Goal: Information Seeking & Learning: Learn about a topic

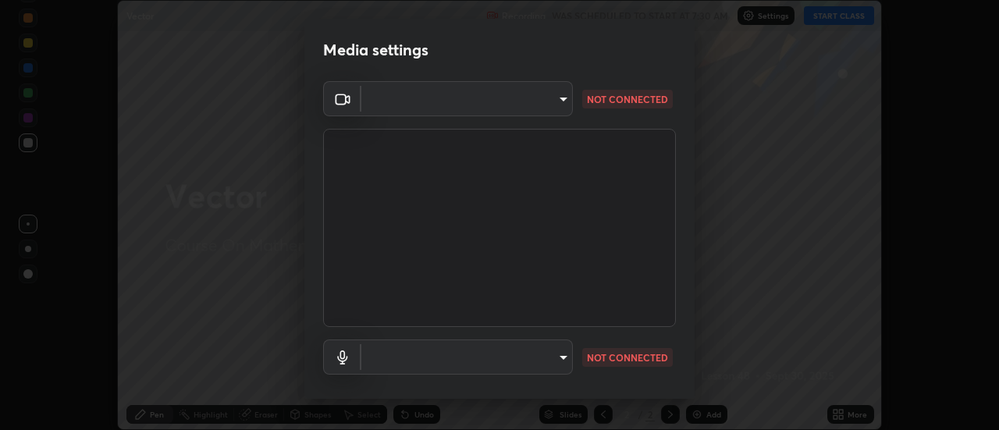
scroll to position [82, 0]
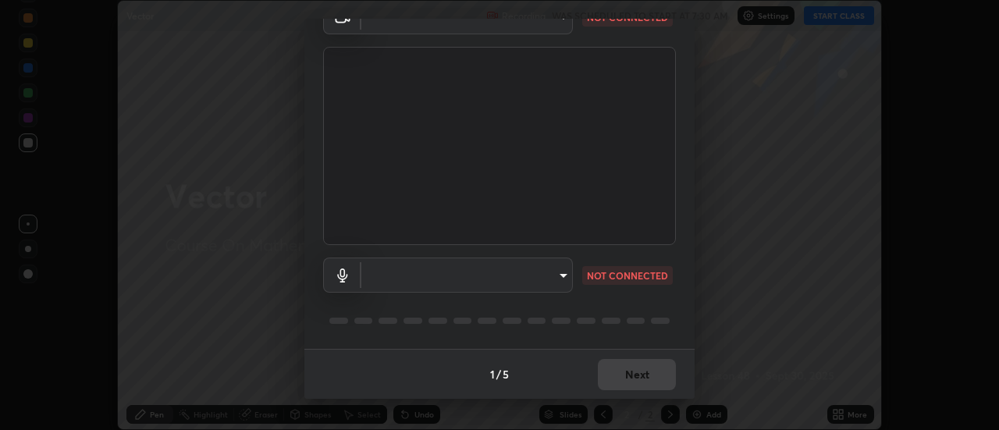
type input "1c74d7bb30cc6ded5c5c98b3cb9fc97e43b0e6473d443055b78a2dfe4a03c43c"
type input "default"
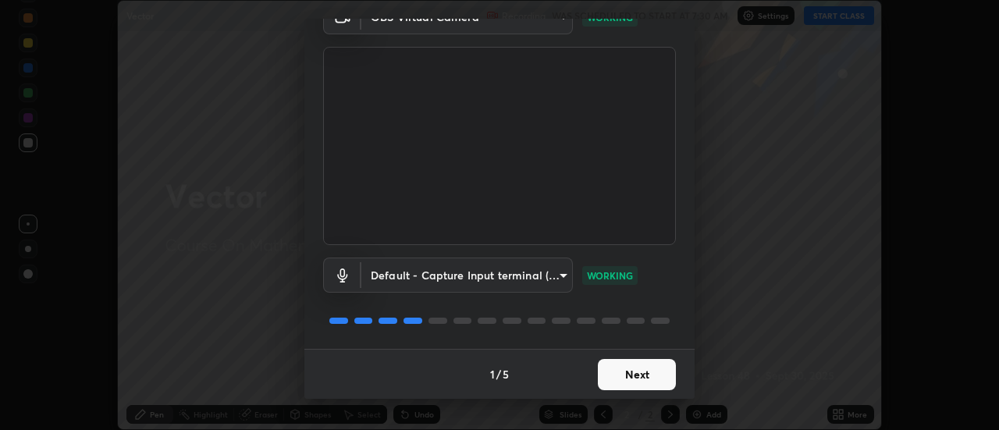
click at [610, 378] on button "Next" at bounding box center [637, 374] width 78 height 31
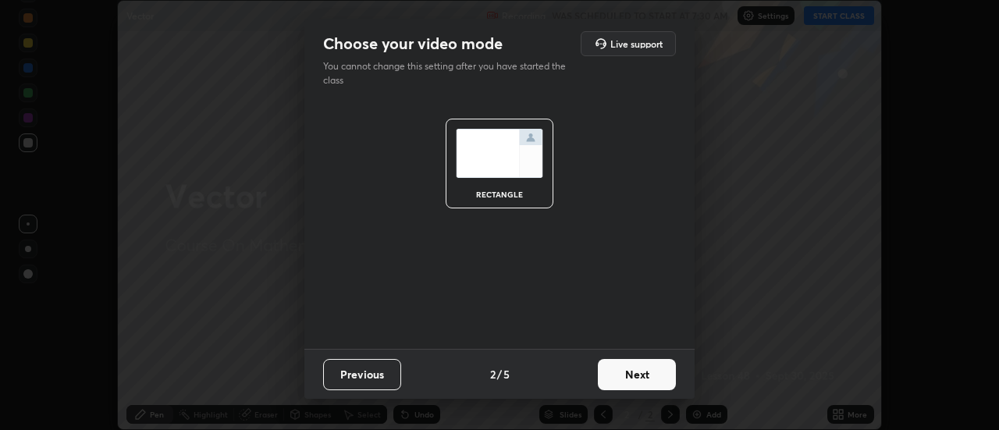
scroll to position [0, 0]
click at [610, 378] on button "Next" at bounding box center [637, 374] width 78 height 31
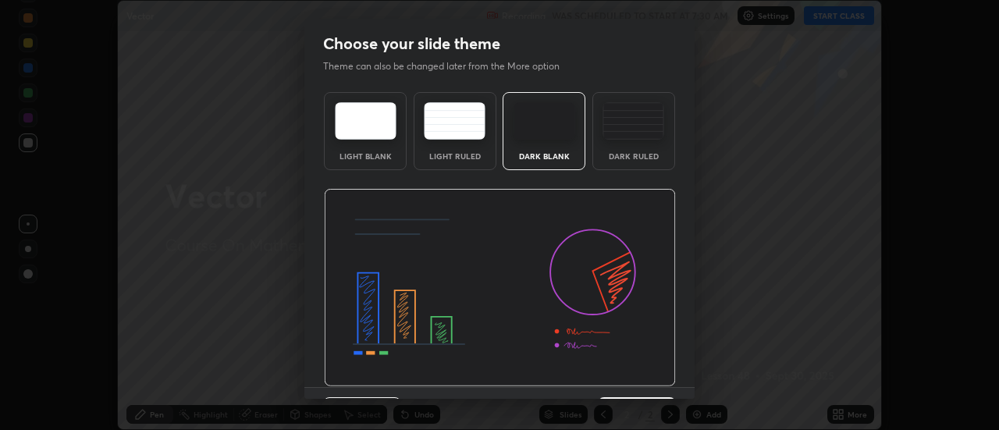
scroll to position [38, 0]
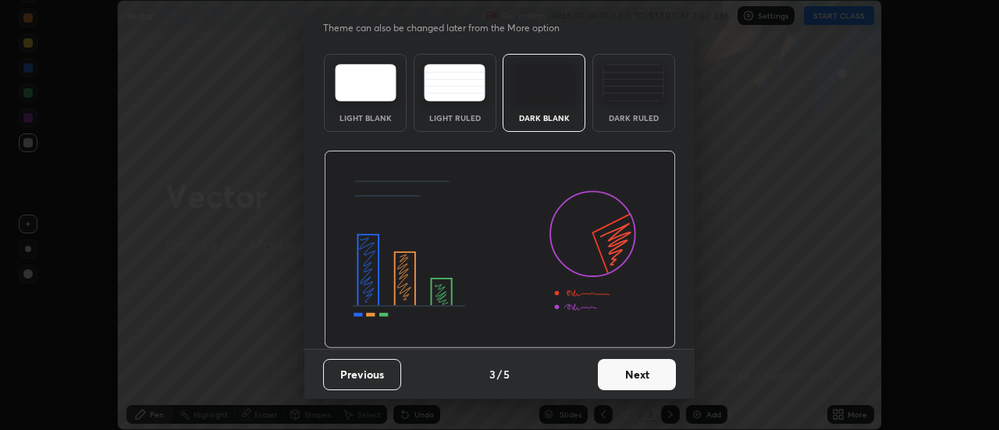
click at [609, 368] on button "Next" at bounding box center [637, 374] width 78 height 31
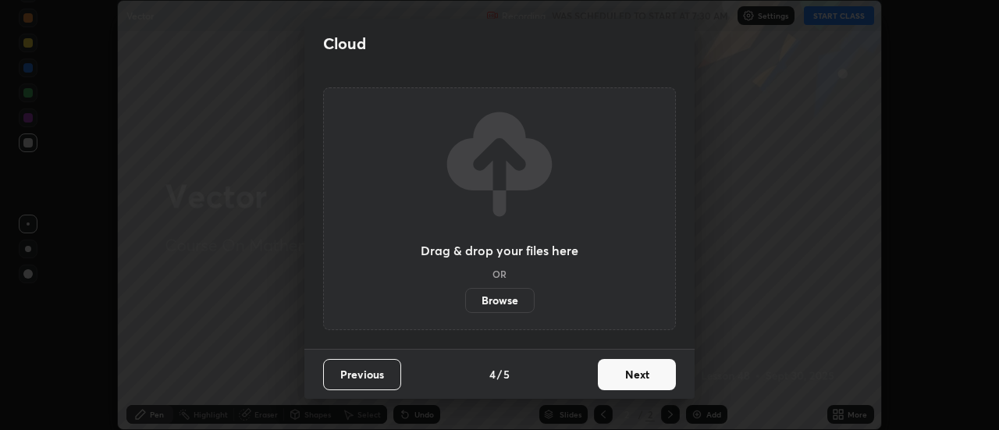
click at [613, 368] on button "Next" at bounding box center [637, 374] width 78 height 31
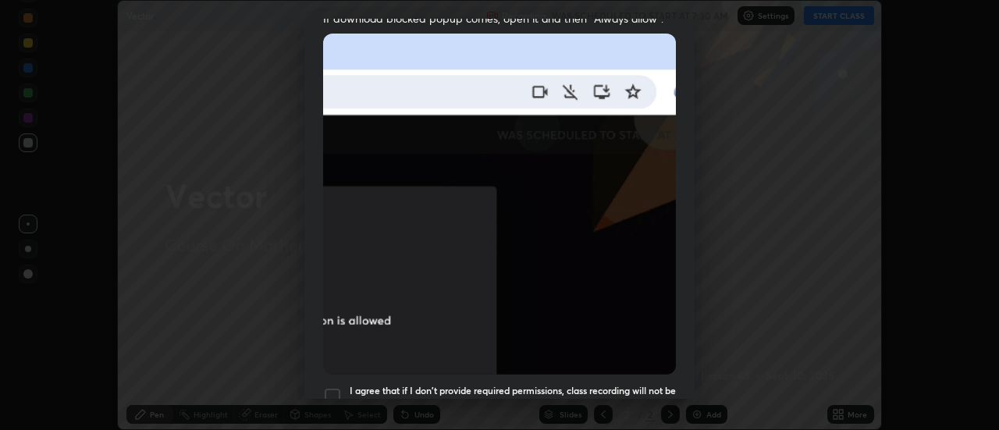
scroll to position [338, 0]
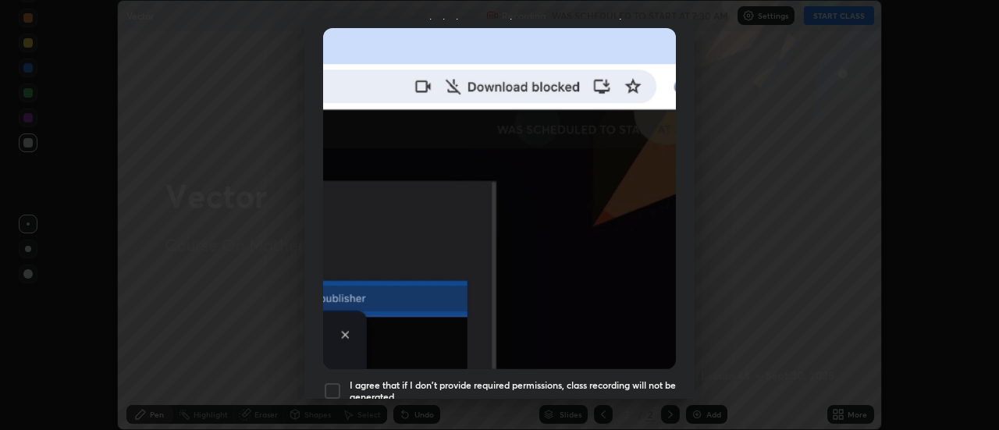
click at [465, 379] on h5 "I agree that if I don't provide required permissions, class recording will not …" at bounding box center [513, 391] width 326 height 24
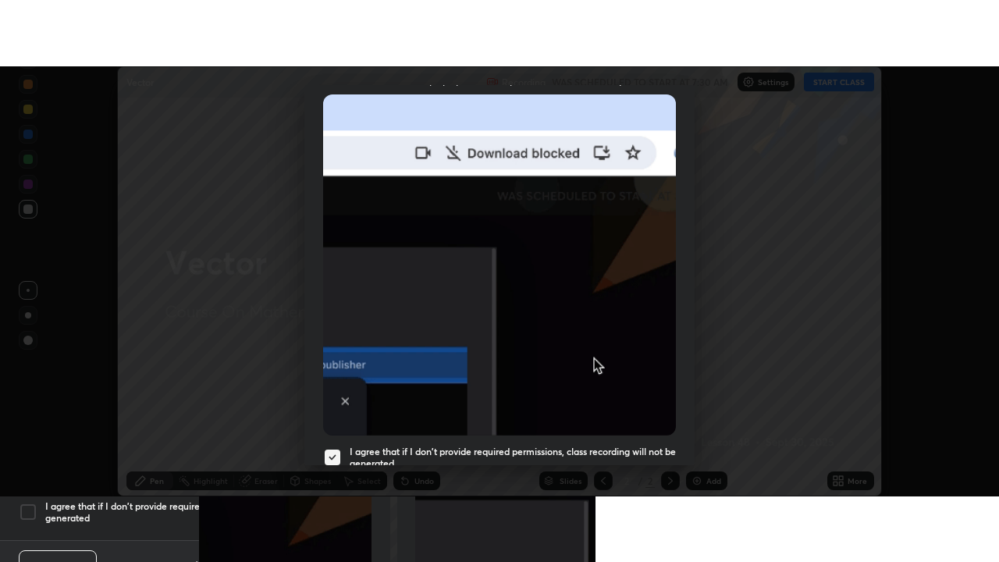
scroll to position [400, 0]
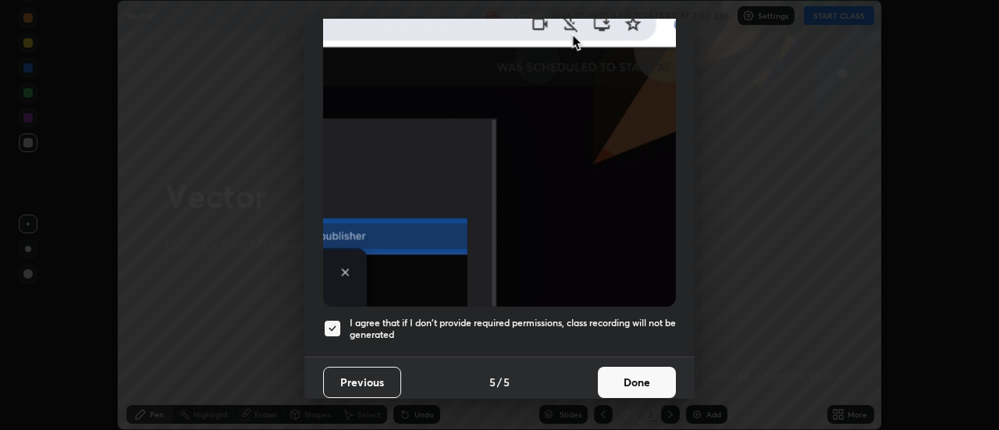
click at [636, 371] on button "Done" at bounding box center [637, 382] width 78 height 31
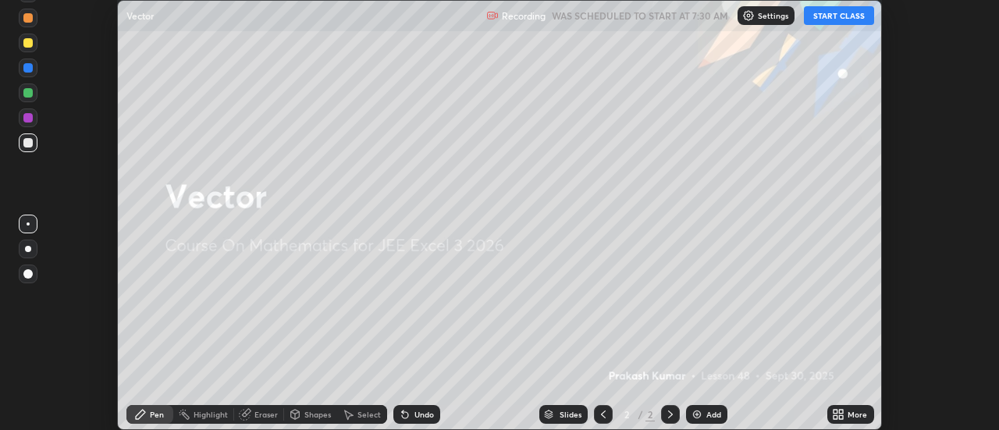
click at [849, 18] on button "START CLASS" at bounding box center [839, 15] width 70 height 19
click at [858, 420] on div "More" at bounding box center [850, 414] width 47 height 19
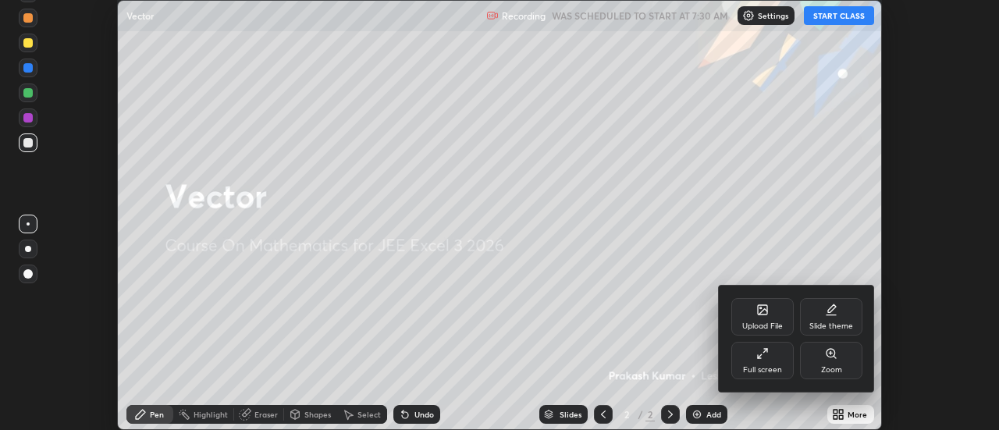
click at [770, 368] on div "Full screen" at bounding box center [762, 370] width 39 height 8
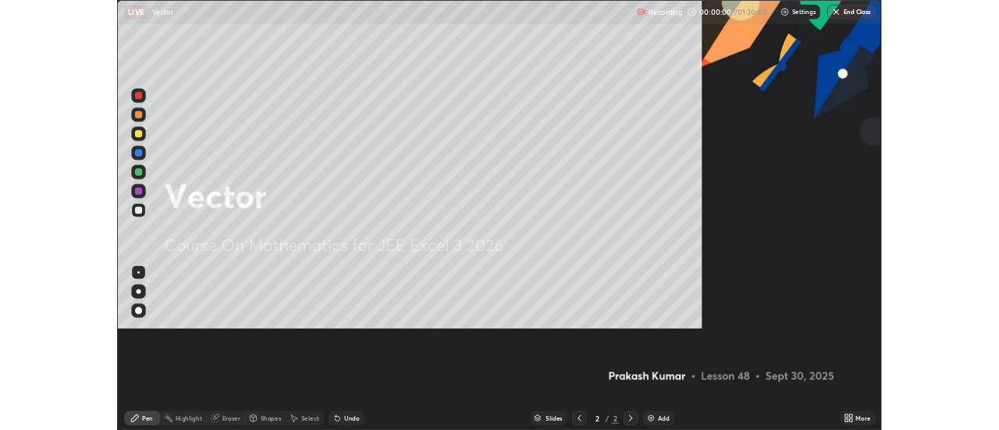
scroll to position [562, 999]
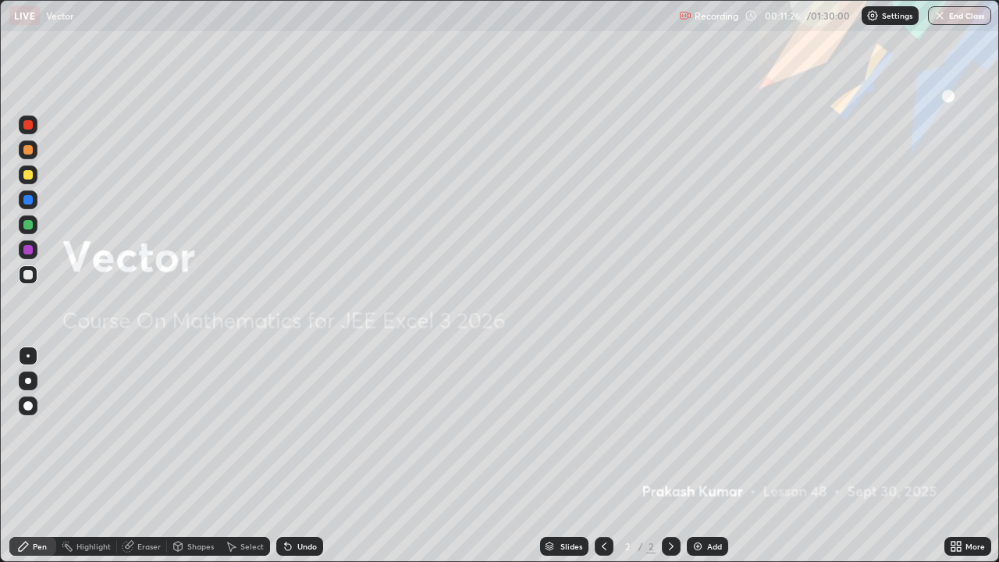
click at [699, 429] on img at bounding box center [697, 546] width 12 height 12
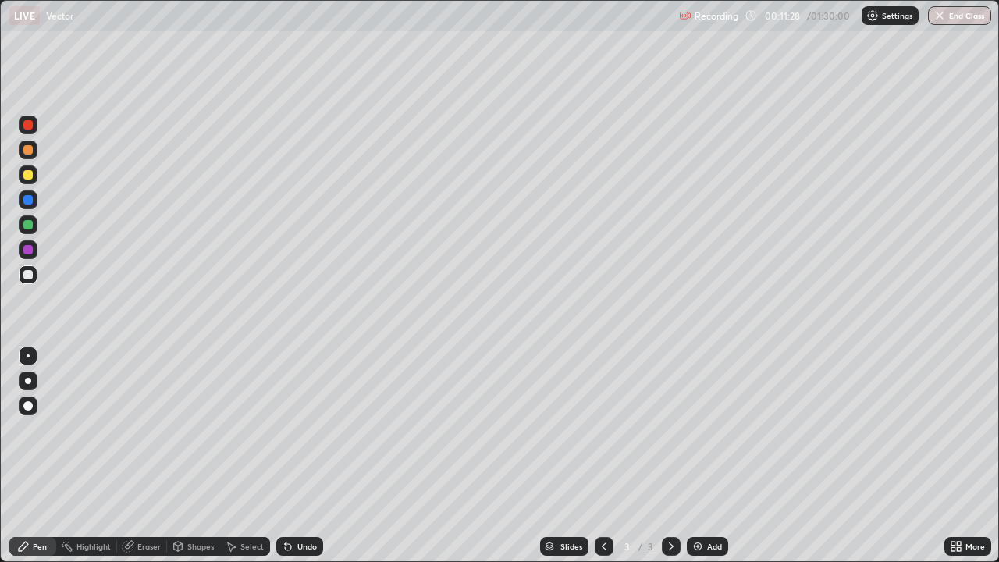
click at [35, 274] on div at bounding box center [28, 274] width 19 height 19
click at [304, 429] on div "Undo" at bounding box center [299, 546] width 47 height 19
click at [34, 225] on div at bounding box center [28, 224] width 19 height 19
click at [187, 429] on div "Shapes" at bounding box center [193, 546] width 53 height 19
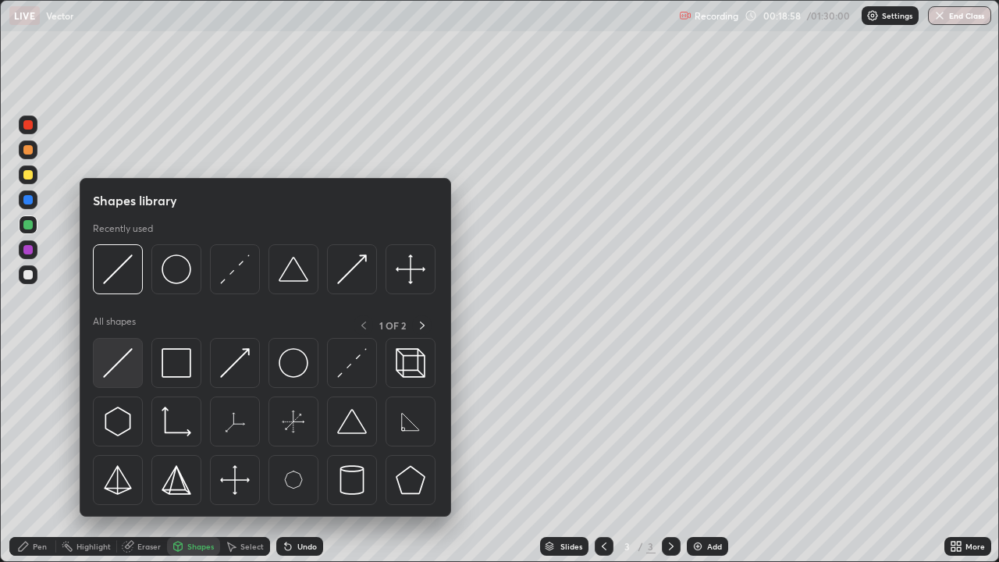
click at [121, 365] on img at bounding box center [118, 363] width 30 height 30
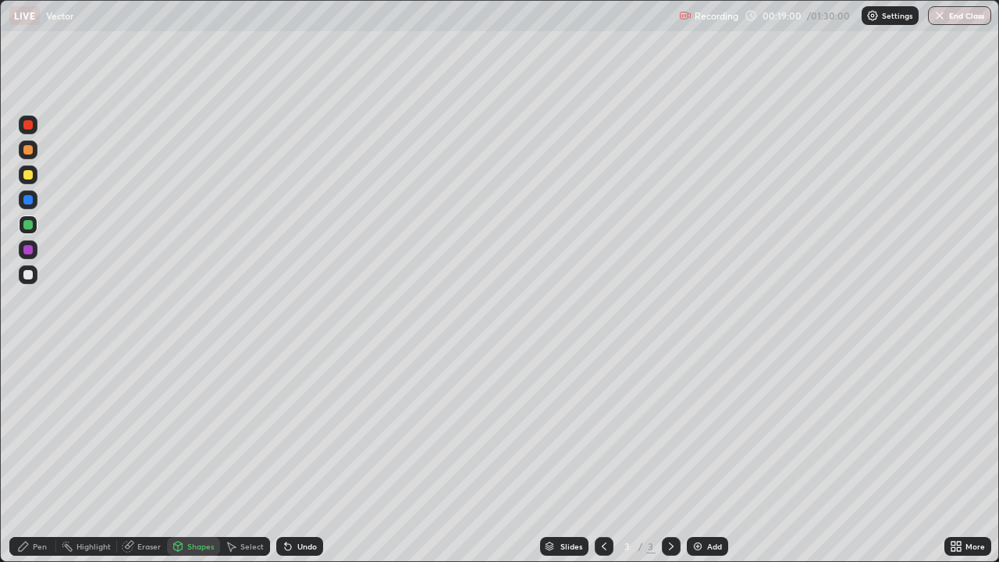
click at [29, 251] on div at bounding box center [27, 249] width 9 height 9
click at [25, 429] on div "Pen" at bounding box center [32, 546] width 47 height 19
click at [190, 429] on div "Shapes" at bounding box center [200, 546] width 27 height 8
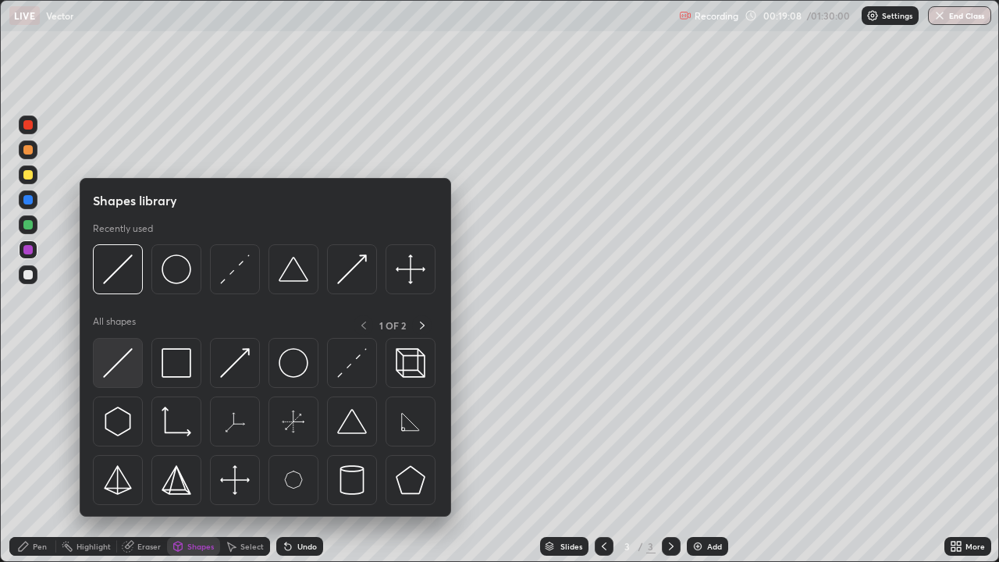
click at [126, 375] on img at bounding box center [118, 363] width 30 height 30
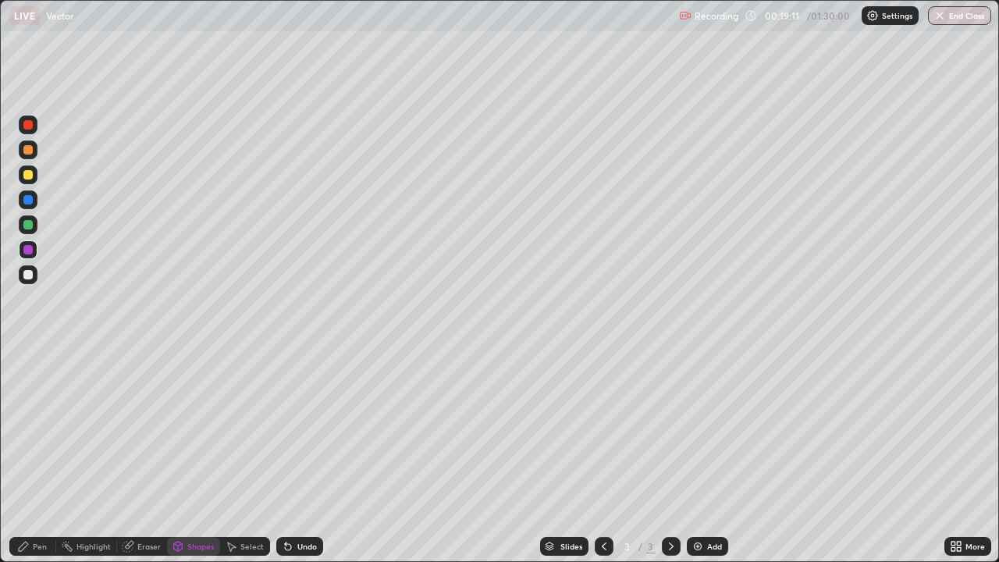
click at [44, 429] on div "Pen" at bounding box center [32, 546] width 47 height 19
click at [31, 273] on div at bounding box center [27, 274] width 9 height 9
click at [29, 173] on div at bounding box center [27, 174] width 9 height 9
click at [152, 429] on div "Eraser" at bounding box center [148, 546] width 23 height 8
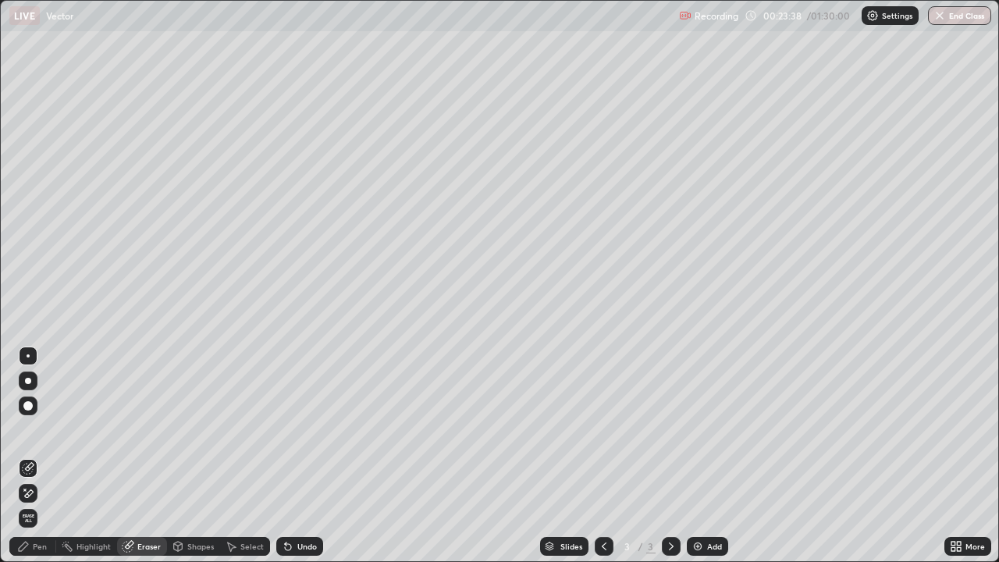
click at [39, 429] on div "Pen" at bounding box center [40, 546] width 14 height 8
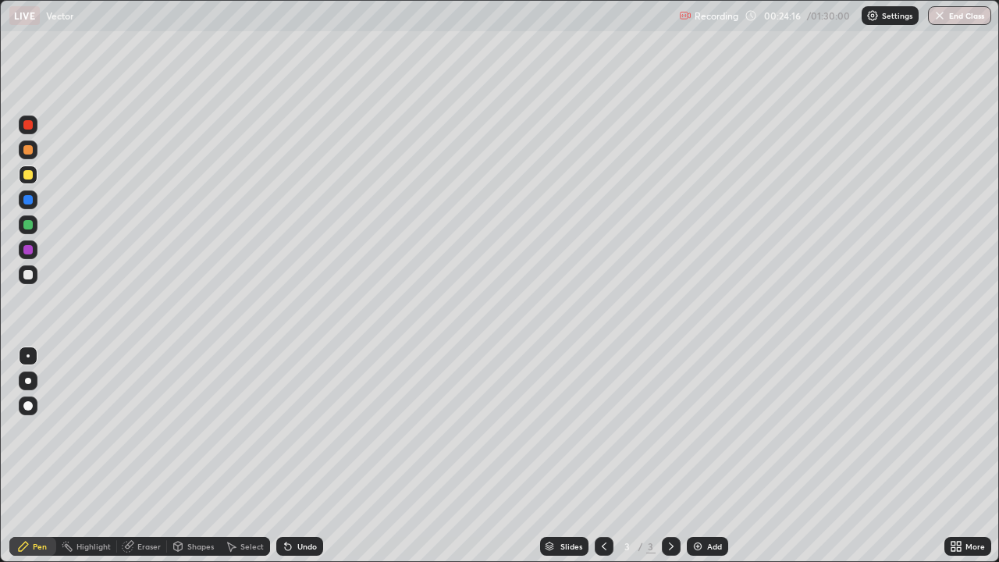
click at [311, 429] on div "Undo" at bounding box center [307, 546] width 20 height 8
click at [319, 429] on div "Undo" at bounding box center [299, 546] width 47 height 19
click at [30, 146] on div at bounding box center [27, 149] width 9 height 9
click at [144, 429] on div "Eraser" at bounding box center [148, 546] width 23 height 8
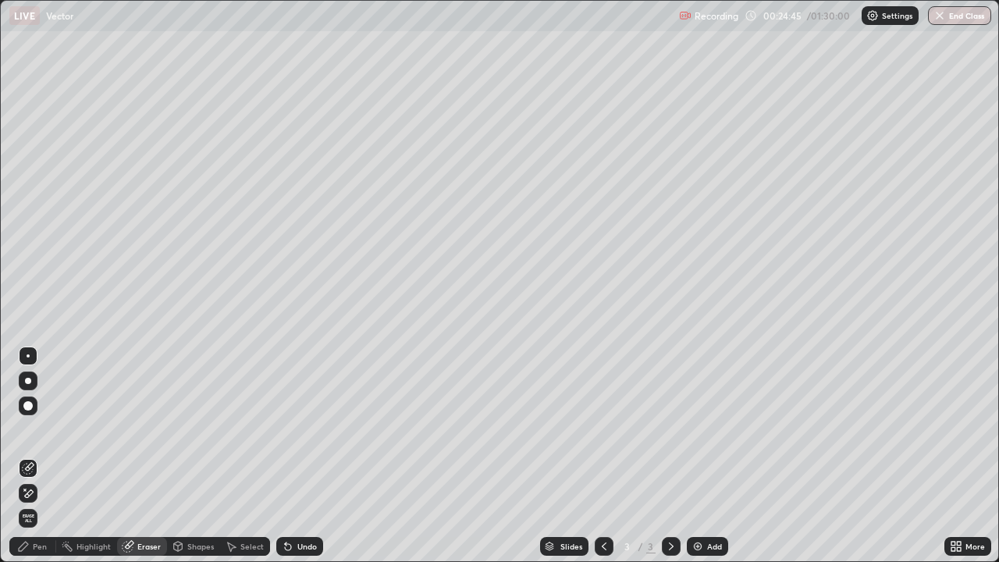
click at [22, 429] on div "Pen" at bounding box center [32, 546] width 47 height 19
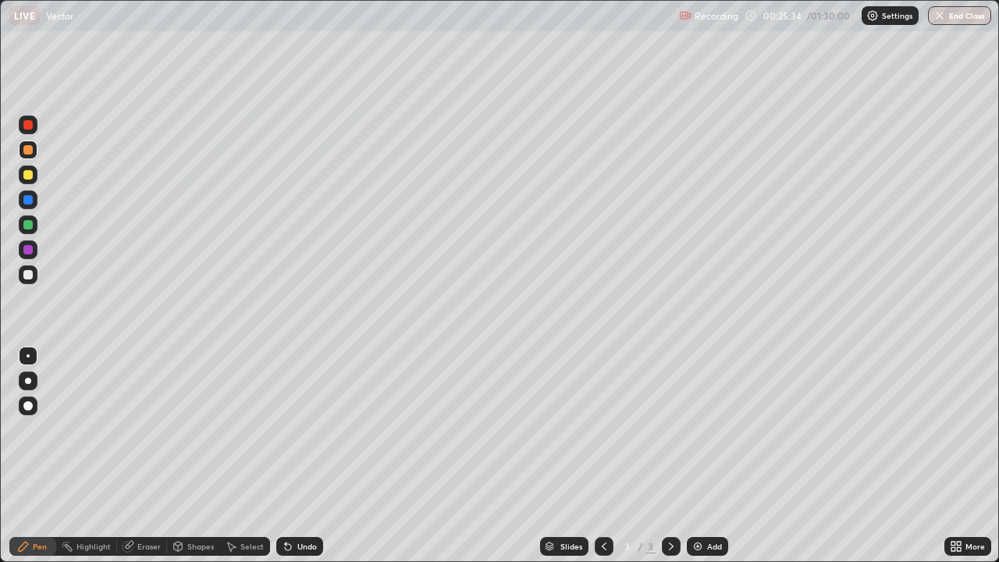
click at [312, 429] on div "Undo" at bounding box center [307, 546] width 20 height 8
click at [311, 429] on div "Undo" at bounding box center [307, 546] width 20 height 8
click at [34, 275] on div at bounding box center [28, 274] width 19 height 19
click at [303, 429] on div "Undo" at bounding box center [307, 546] width 20 height 8
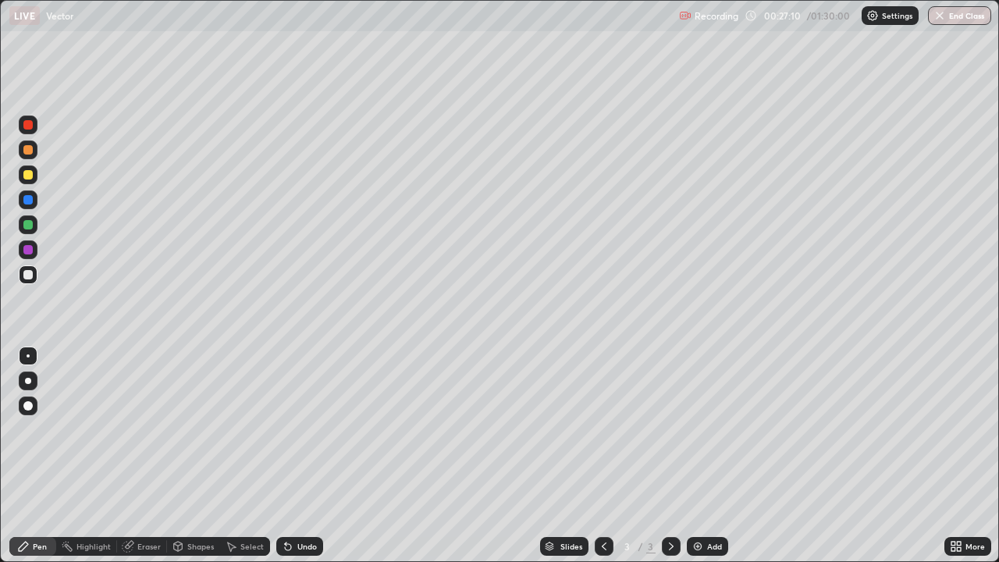
click at [304, 429] on div "Undo" at bounding box center [299, 546] width 47 height 19
click at [30, 171] on div at bounding box center [27, 174] width 9 height 9
click at [703, 429] on div "Add" at bounding box center [707, 546] width 41 height 19
click at [34, 281] on div at bounding box center [28, 274] width 19 height 19
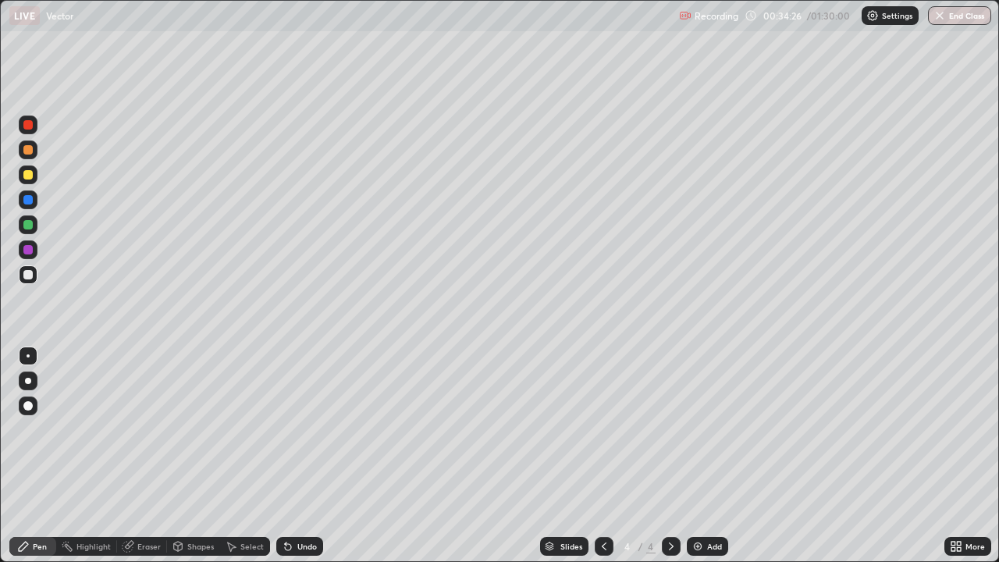
click at [27, 179] on div at bounding box center [27, 174] width 9 height 9
click at [293, 429] on div "Undo" at bounding box center [299, 546] width 47 height 19
click at [210, 429] on div "Shapes" at bounding box center [200, 546] width 27 height 8
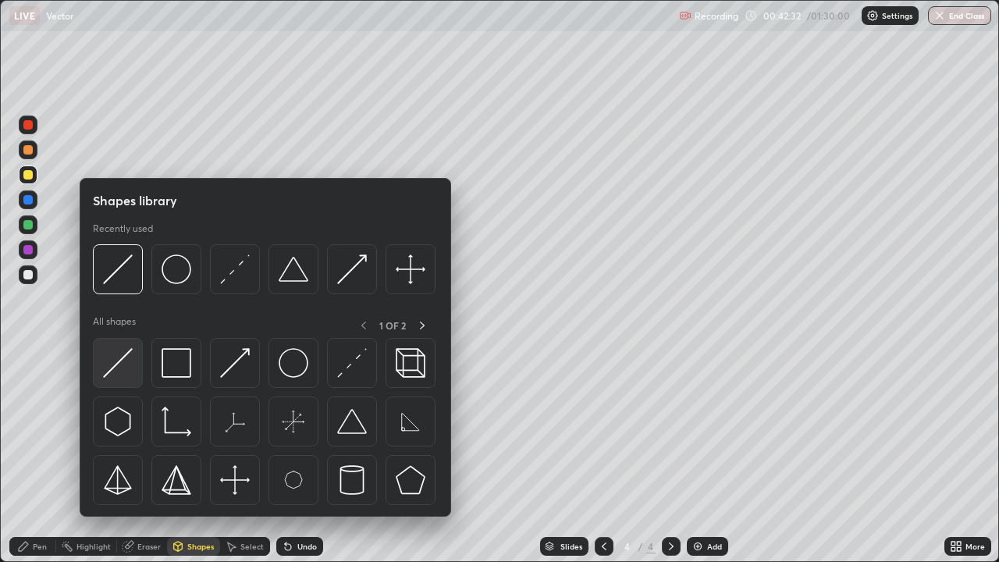
click at [130, 364] on img at bounding box center [118, 363] width 30 height 30
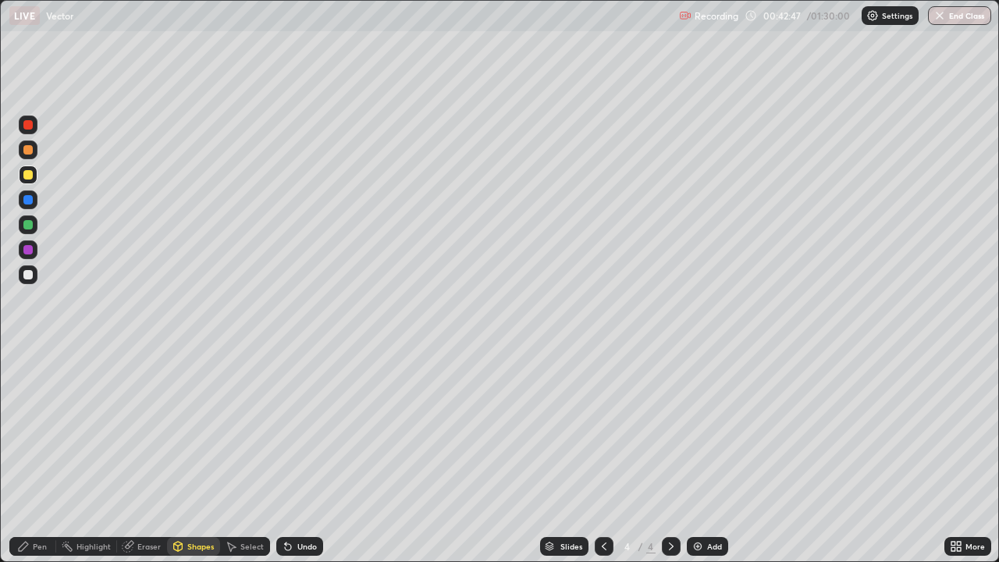
click at [45, 429] on div "Pen" at bounding box center [40, 546] width 14 height 8
click at [157, 429] on div "Eraser" at bounding box center [148, 546] width 23 height 8
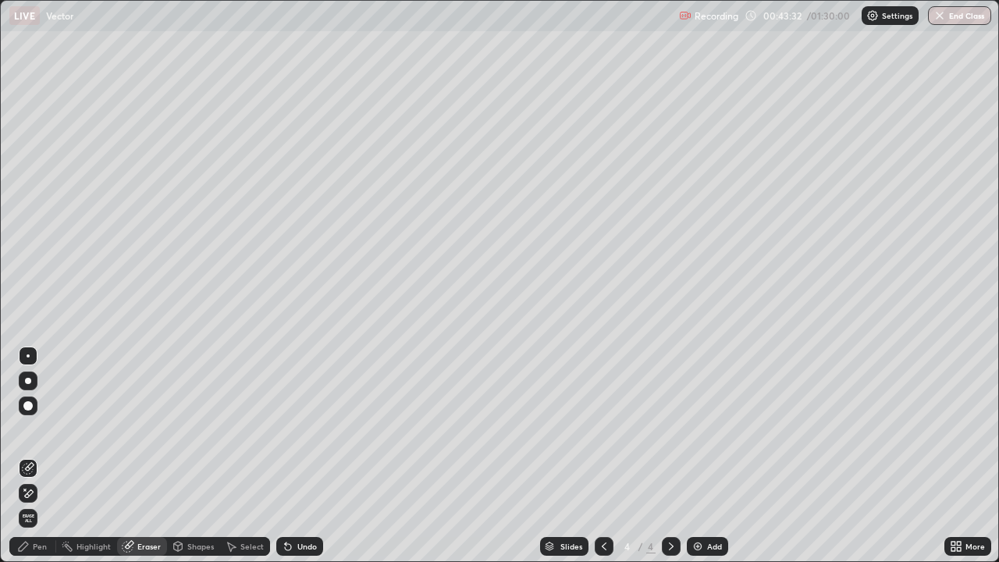
click at [35, 429] on div "Pen" at bounding box center [32, 546] width 47 height 19
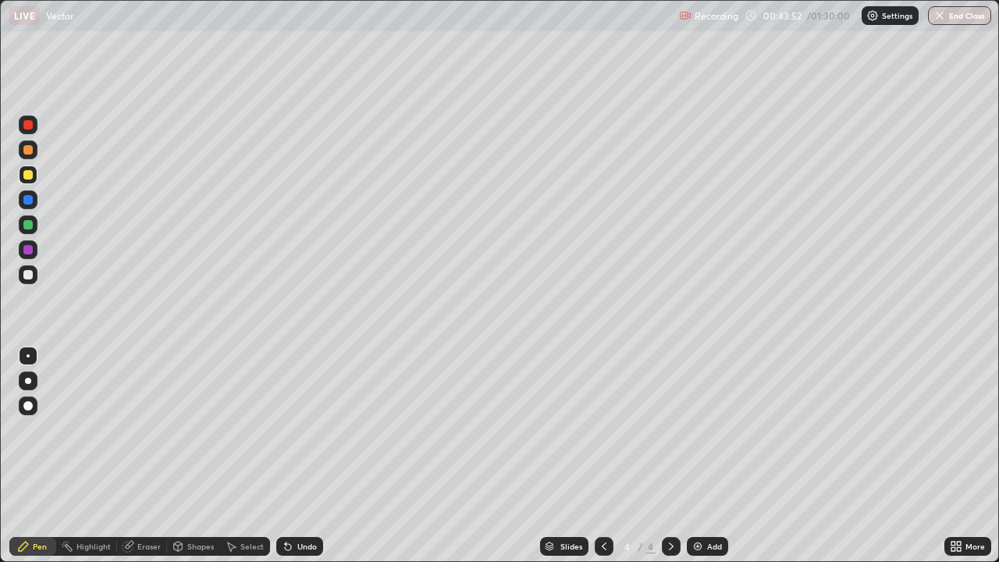
click at [34, 222] on div at bounding box center [28, 224] width 19 height 19
click at [707, 429] on div "Add" at bounding box center [714, 546] width 15 height 8
click at [285, 429] on icon at bounding box center [286, 543] width 2 height 2
click at [293, 429] on div "Undo" at bounding box center [296, 546] width 53 height 31
click at [190, 429] on div "Shapes" at bounding box center [200, 546] width 27 height 8
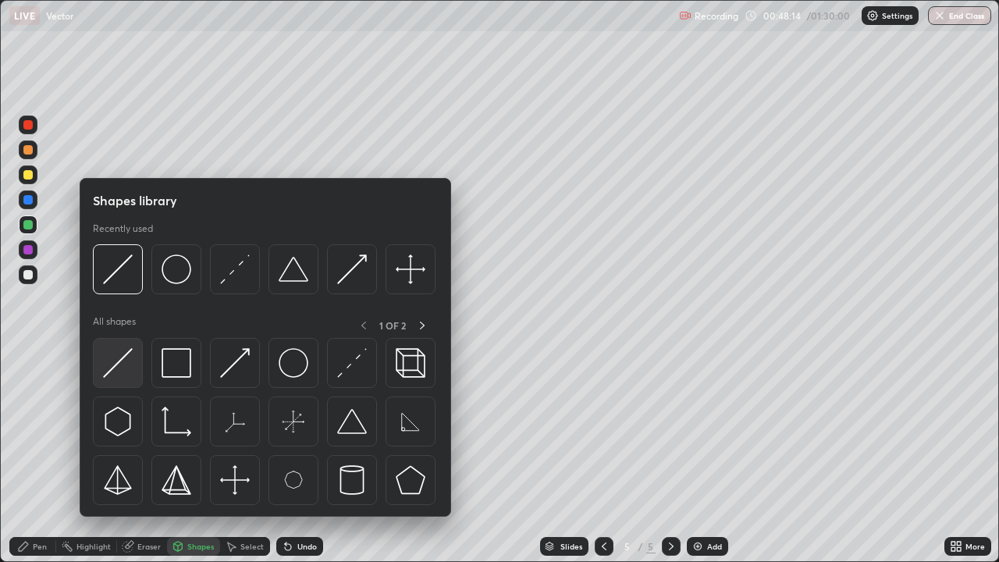
click at [133, 378] on div at bounding box center [118, 363] width 50 height 50
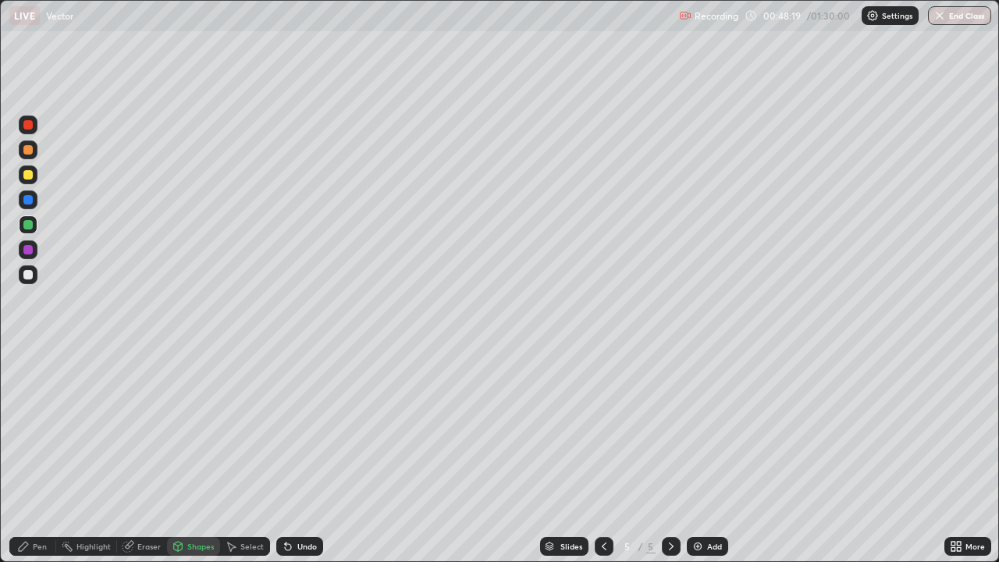
click at [36, 429] on div "Pen" at bounding box center [40, 546] width 14 height 8
click at [162, 429] on div "Eraser" at bounding box center [142, 546] width 50 height 19
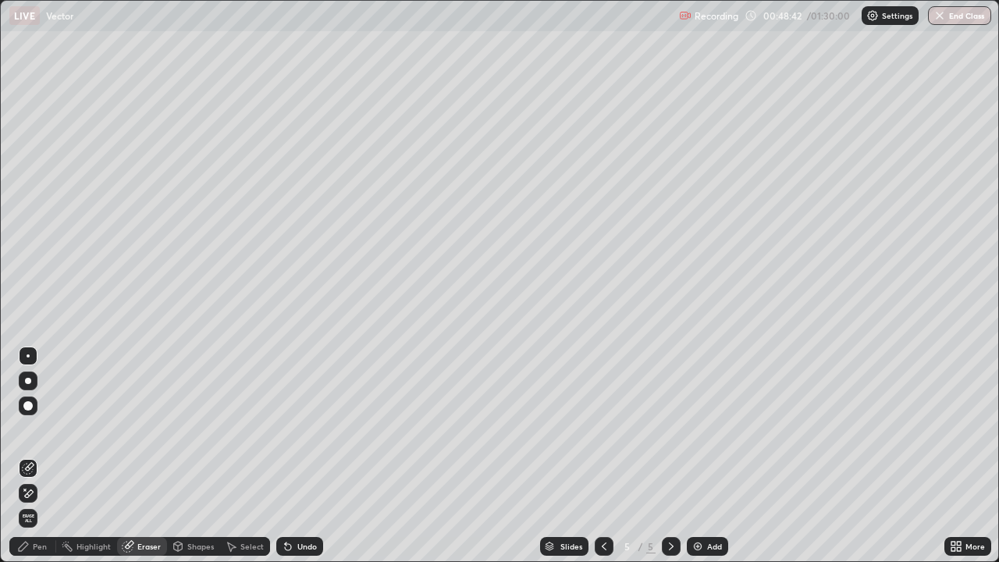
click at [188, 429] on div "Shapes" at bounding box center [193, 546] width 53 height 19
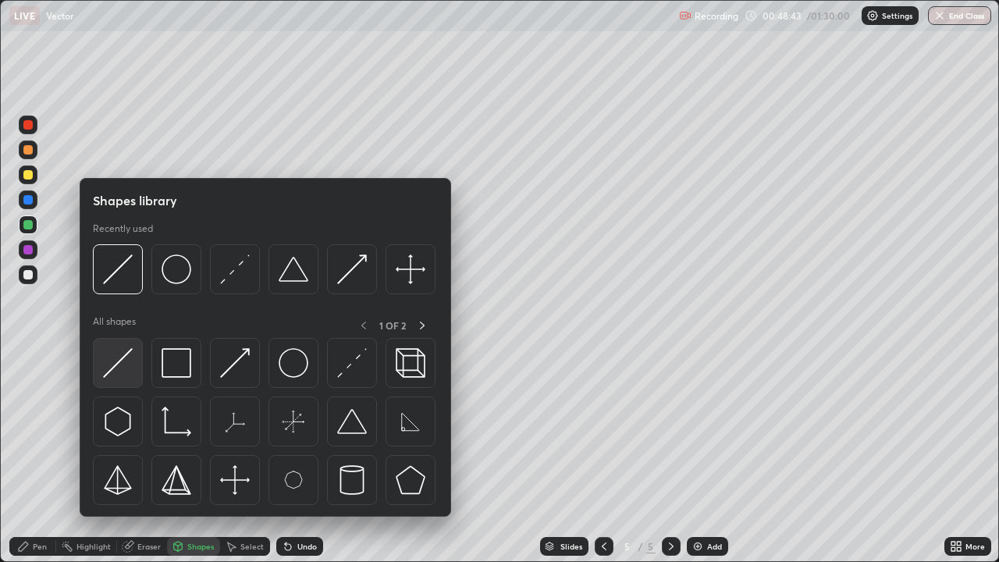
click at [114, 365] on img at bounding box center [118, 363] width 30 height 30
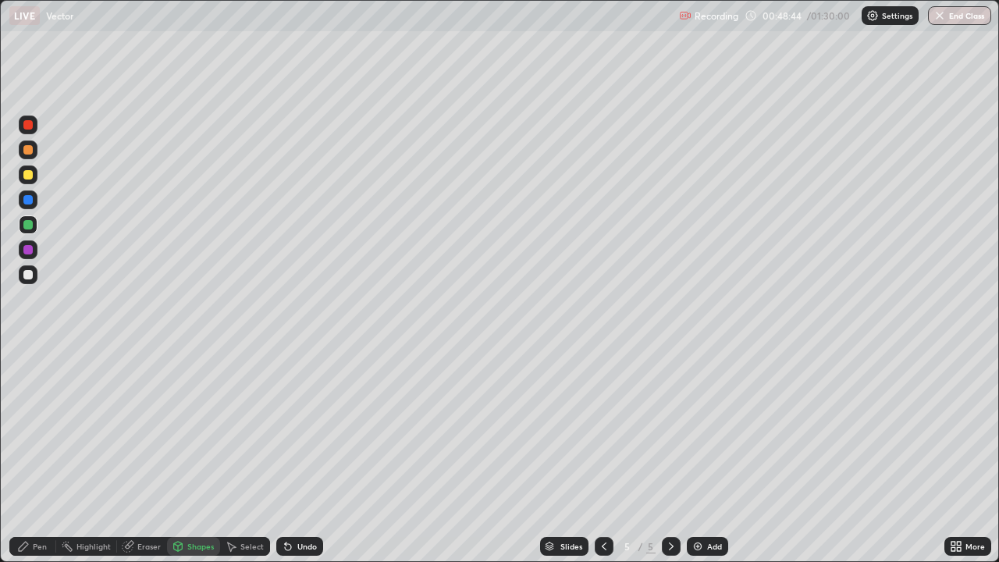
click at [33, 282] on div at bounding box center [28, 274] width 19 height 19
click at [33, 429] on div "Pen" at bounding box center [40, 546] width 14 height 8
click at [194, 429] on div "Shapes" at bounding box center [193, 546] width 53 height 19
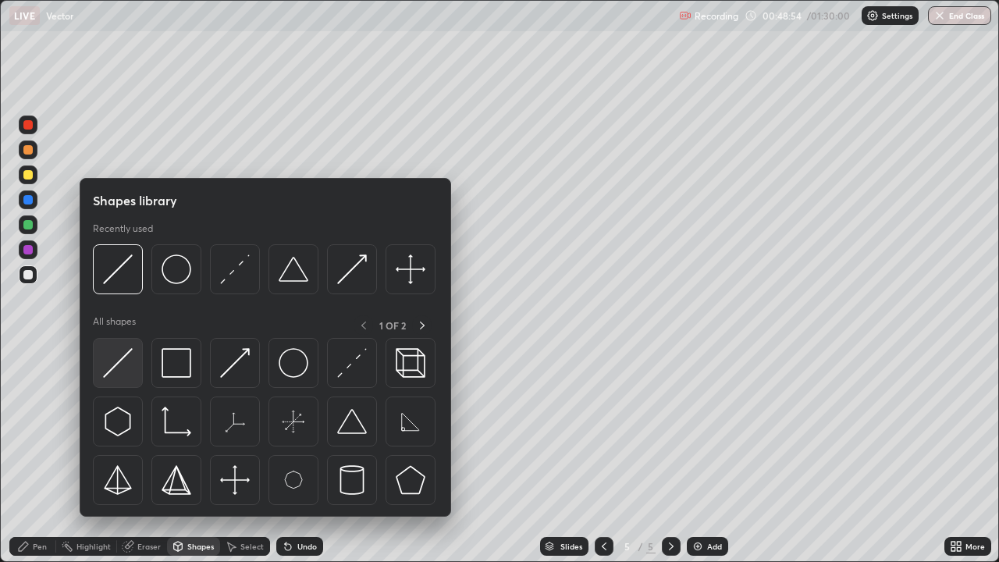
click at [126, 355] on img at bounding box center [118, 363] width 30 height 30
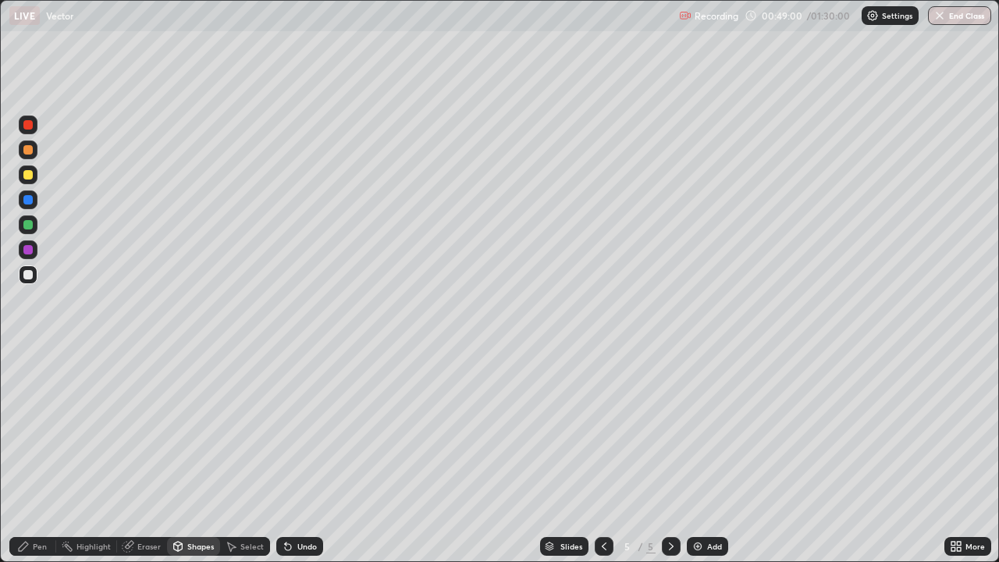
click at [37, 429] on div "Pen" at bounding box center [40, 546] width 14 height 8
click at [30, 222] on div at bounding box center [27, 224] width 9 height 9
click at [26, 176] on div at bounding box center [27, 174] width 9 height 9
click at [35, 272] on div at bounding box center [28, 274] width 19 height 19
click at [703, 429] on div "Add" at bounding box center [707, 546] width 41 height 19
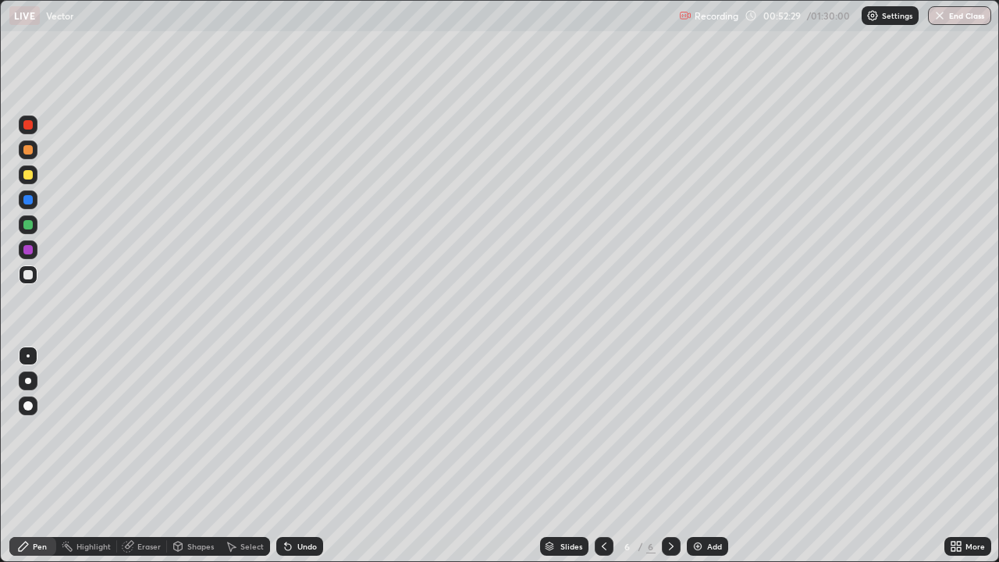
click at [201, 429] on div "Shapes" at bounding box center [200, 546] width 27 height 8
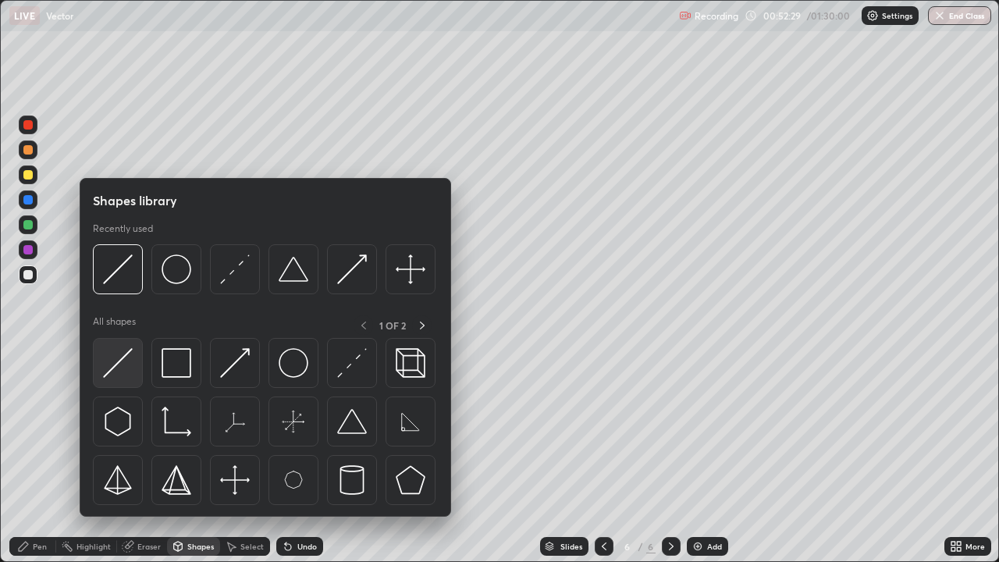
click at [112, 360] on img at bounding box center [118, 363] width 30 height 30
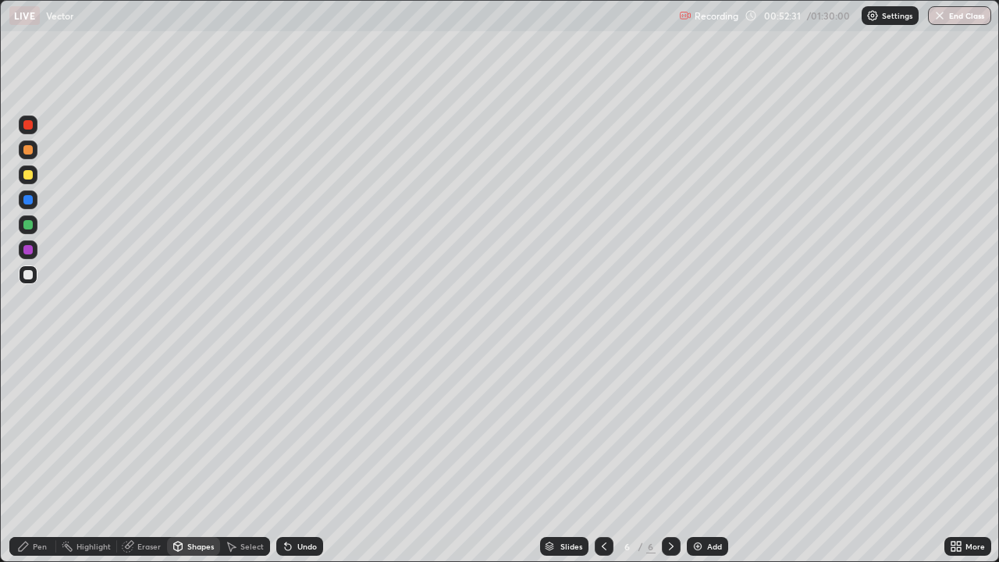
click at [46, 429] on div "Pen" at bounding box center [32, 546] width 47 height 19
click at [29, 175] on div at bounding box center [27, 174] width 9 height 9
click at [187, 429] on div "Shapes" at bounding box center [200, 546] width 27 height 8
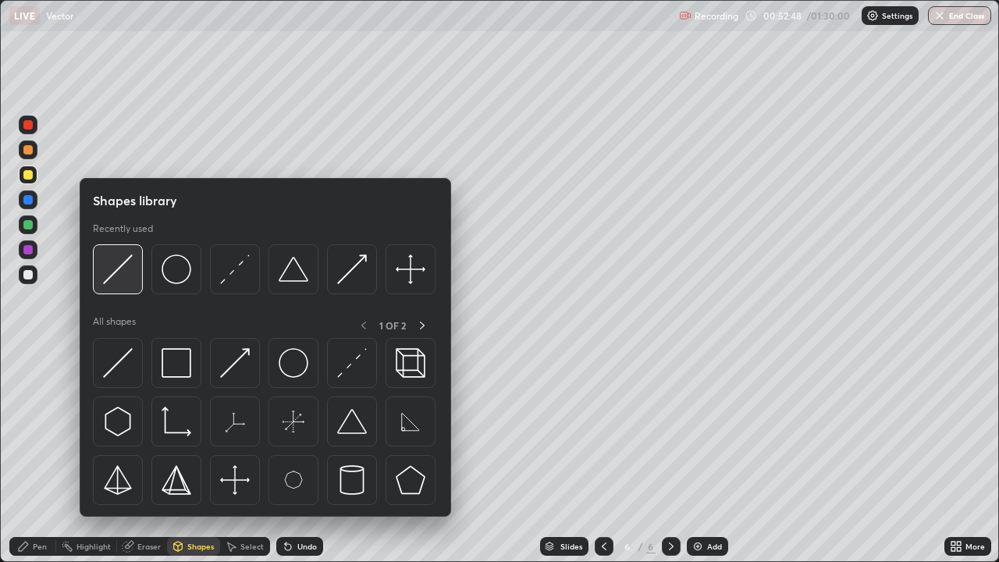
click at [121, 270] on img at bounding box center [118, 269] width 30 height 30
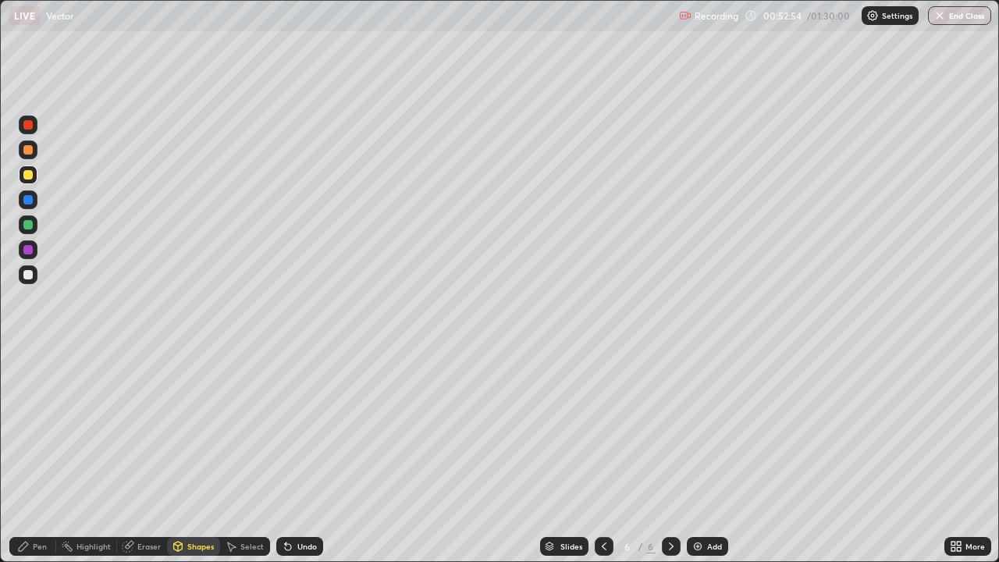
click at [293, 429] on div "Undo" at bounding box center [299, 546] width 47 height 19
click at [28, 198] on div at bounding box center [27, 199] width 9 height 9
click at [40, 429] on div "Pen" at bounding box center [40, 546] width 14 height 8
click at [34, 276] on div at bounding box center [28, 274] width 19 height 19
click at [189, 429] on div "Shapes" at bounding box center [200, 546] width 27 height 8
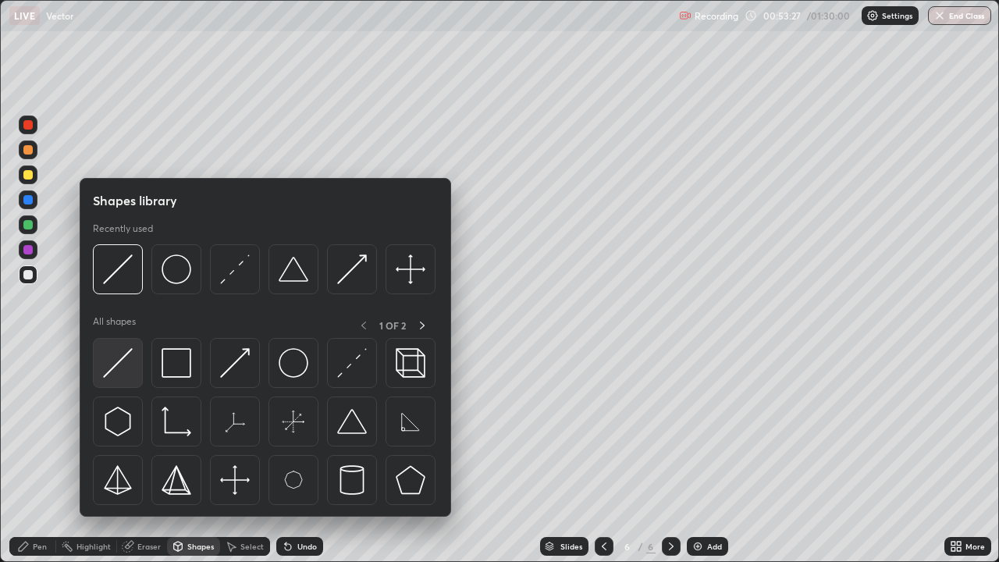
click at [128, 360] on img at bounding box center [118, 363] width 30 height 30
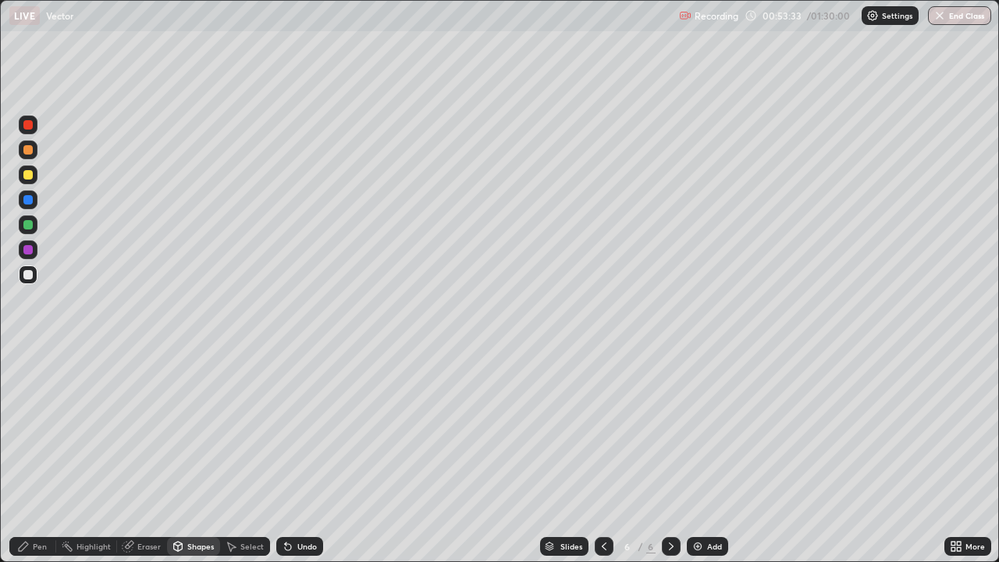
click at [42, 429] on div "Pen" at bounding box center [40, 546] width 14 height 8
click at [204, 429] on div "Shapes" at bounding box center [200, 546] width 27 height 8
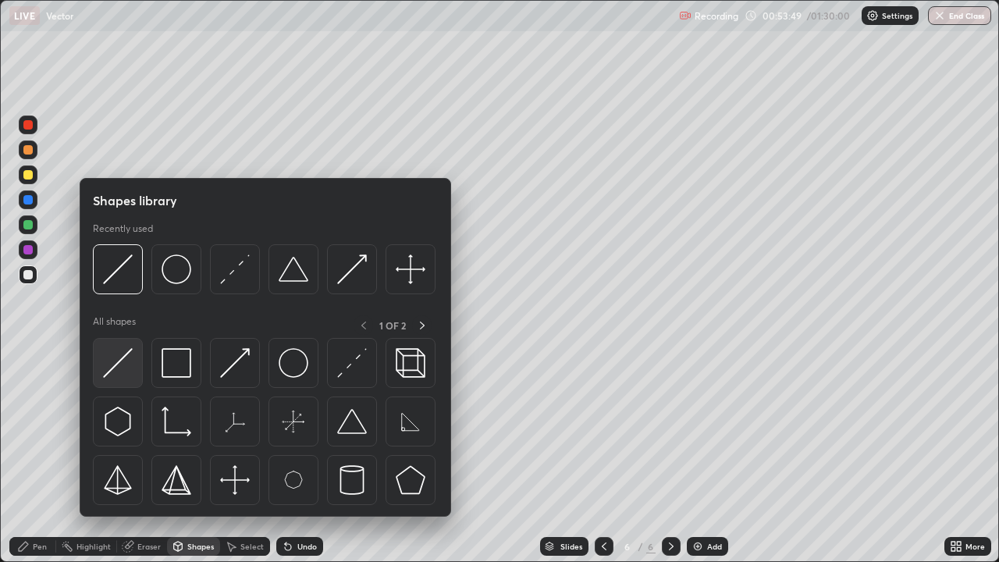
click at [136, 385] on div at bounding box center [118, 363] width 50 height 50
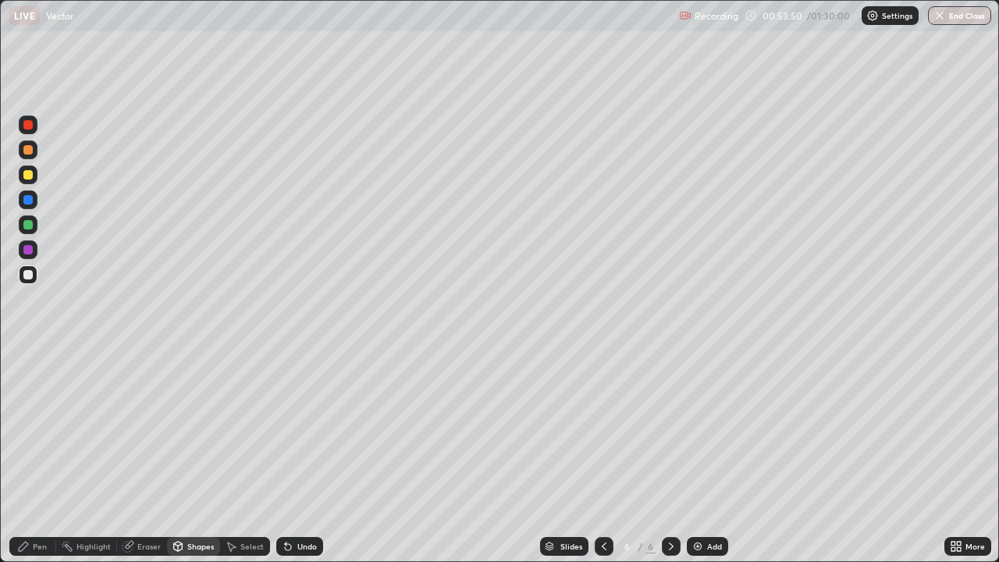
click at [210, 429] on div "Shapes" at bounding box center [200, 546] width 27 height 8
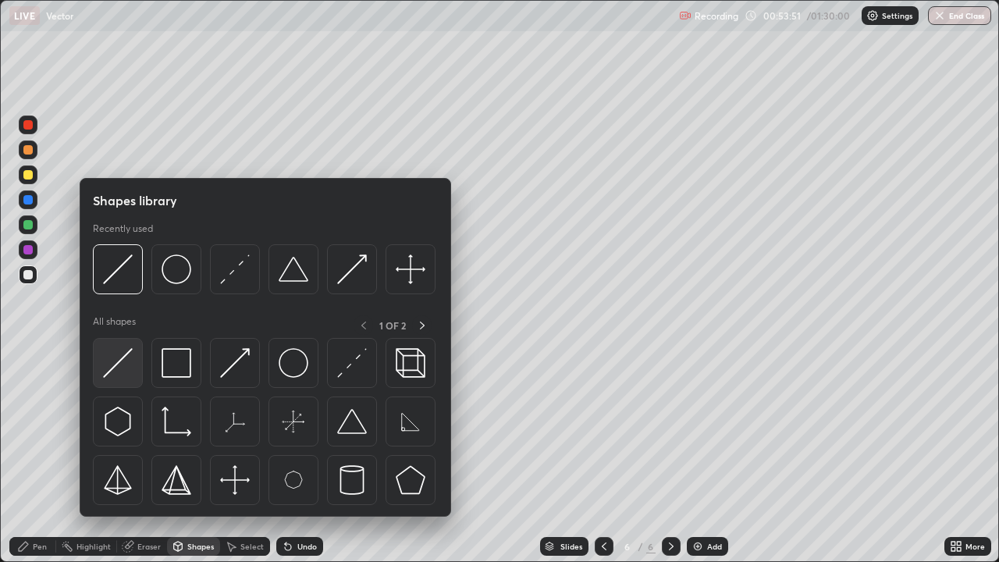
click at [118, 378] on div at bounding box center [118, 363] width 50 height 50
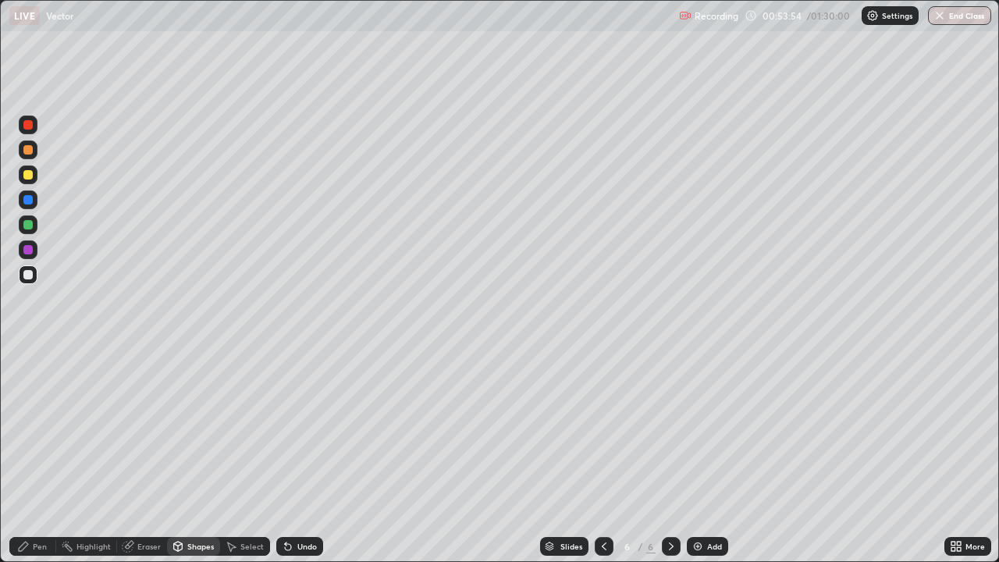
click at [299, 429] on div "Undo" at bounding box center [307, 546] width 20 height 8
click at [50, 429] on div "Pen" at bounding box center [32, 546] width 47 height 19
click at [198, 429] on div "Shapes" at bounding box center [193, 546] width 53 height 19
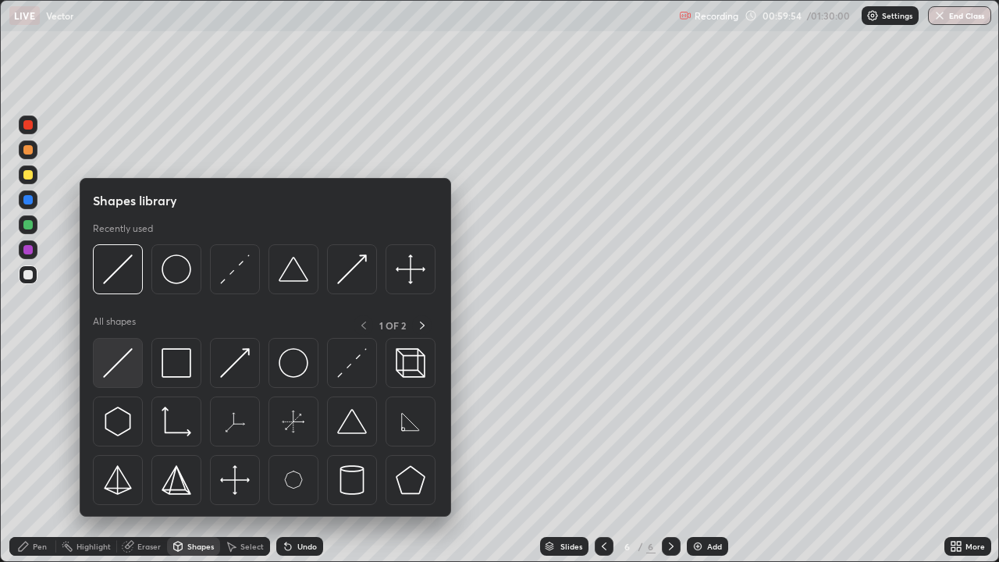
click at [128, 375] on img at bounding box center [118, 363] width 30 height 30
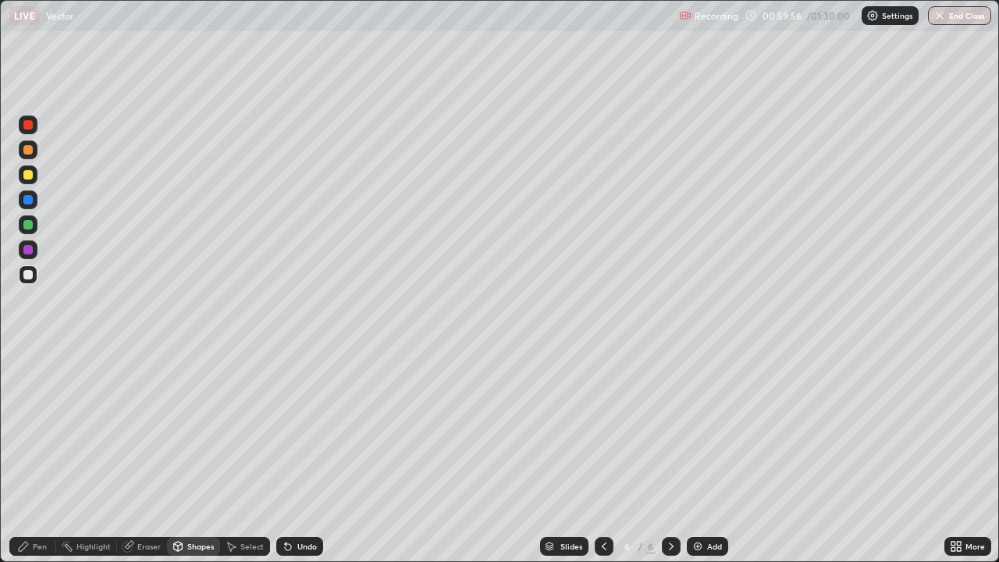
click at [286, 429] on icon at bounding box center [288, 547] width 6 height 6
click at [36, 429] on div "Pen" at bounding box center [40, 546] width 14 height 8
click at [708, 429] on div "Add" at bounding box center [714, 546] width 15 height 8
click at [198, 429] on div "Shapes" at bounding box center [200, 546] width 27 height 8
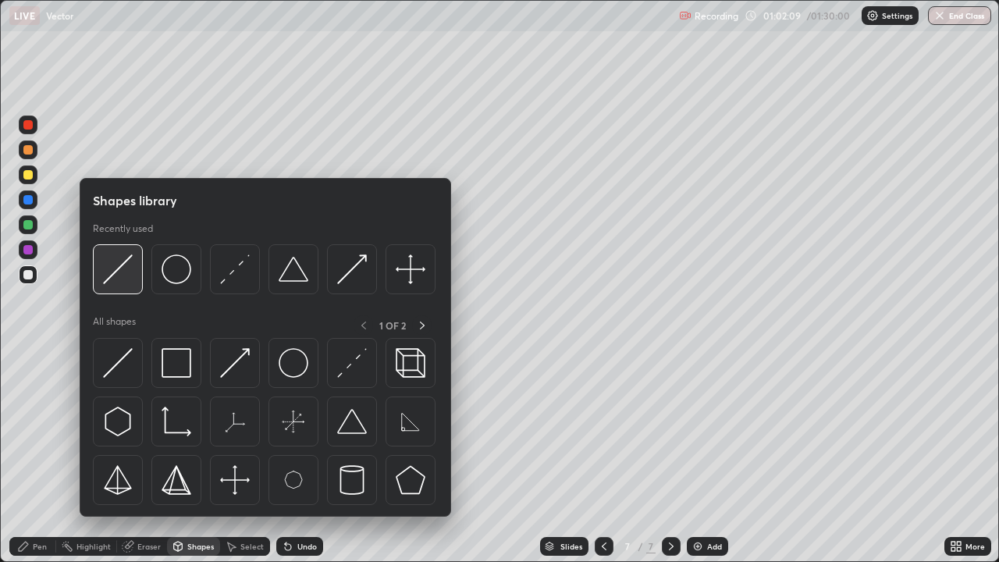
click at [130, 278] on img at bounding box center [118, 269] width 30 height 30
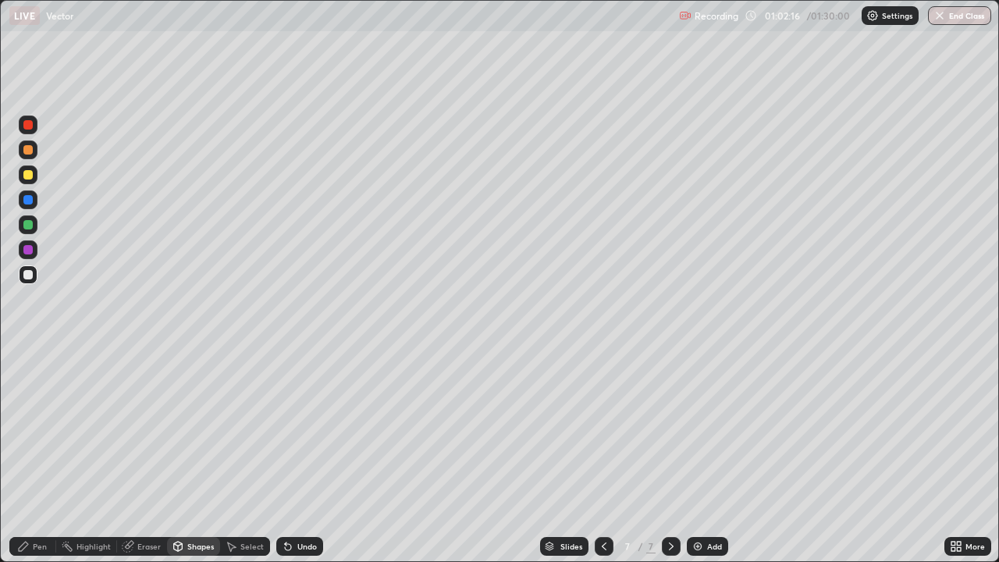
click at [303, 429] on div "Undo" at bounding box center [307, 546] width 20 height 8
click at [48, 429] on div "Pen" at bounding box center [32, 546] width 47 height 19
click at [37, 272] on div at bounding box center [28, 274] width 19 height 19
click at [298, 429] on div "Undo" at bounding box center [307, 546] width 20 height 8
click at [299, 429] on div "Undo" at bounding box center [307, 546] width 20 height 8
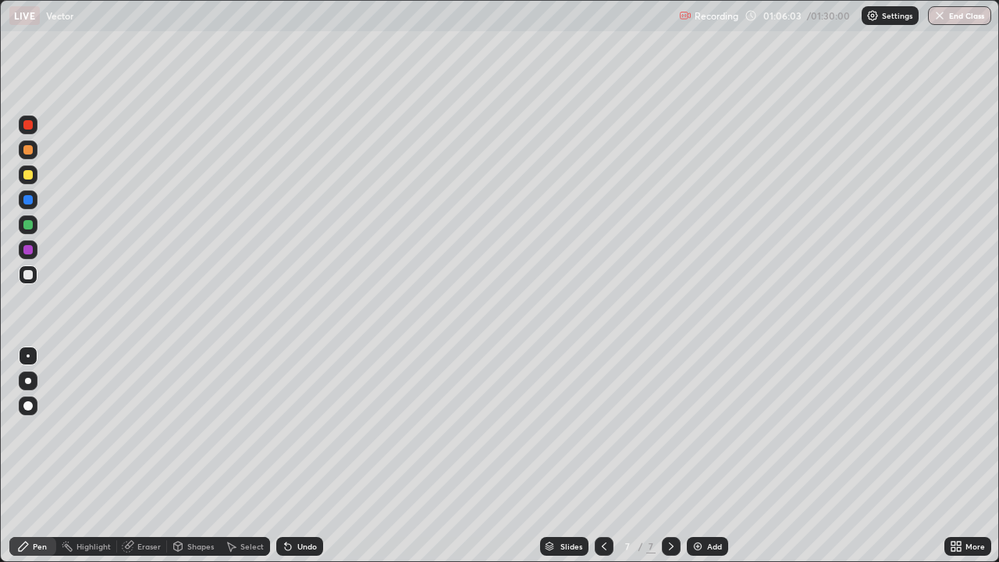
click at [718, 429] on div "Add" at bounding box center [714, 546] width 15 height 8
click at [30, 225] on div at bounding box center [27, 224] width 9 height 9
click at [31, 201] on div at bounding box center [27, 199] width 9 height 9
click at [31, 228] on div at bounding box center [27, 224] width 9 height 9
click at [35, 276] on div at bounding box center [28, 274] width 19 height 19
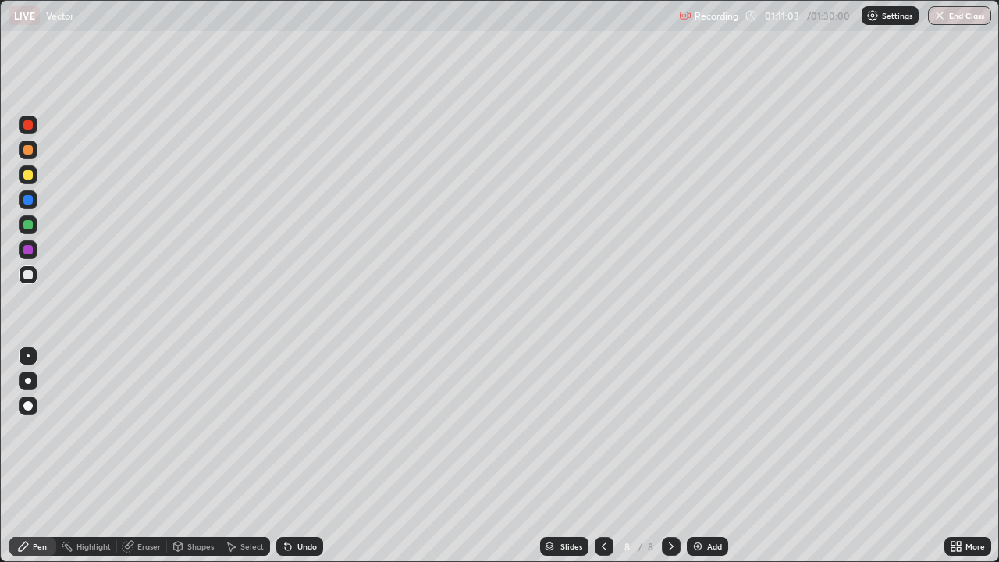
click at [157, 429] on div "Eraser" at bounding box center [148, 546] width 23 height 8
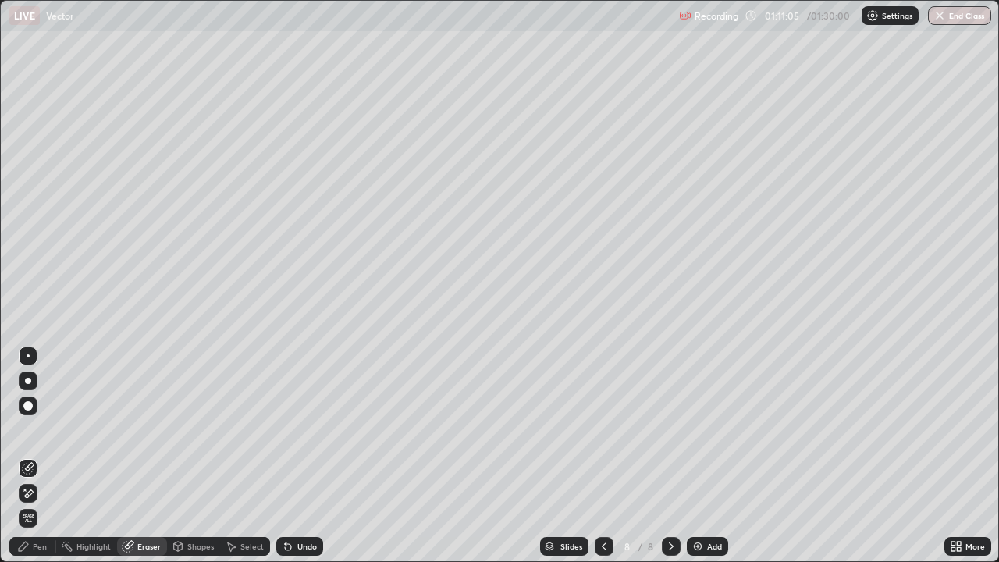
click at [40, 429] on div "Pen" at bounding box center [40, 546] width 14 height 8
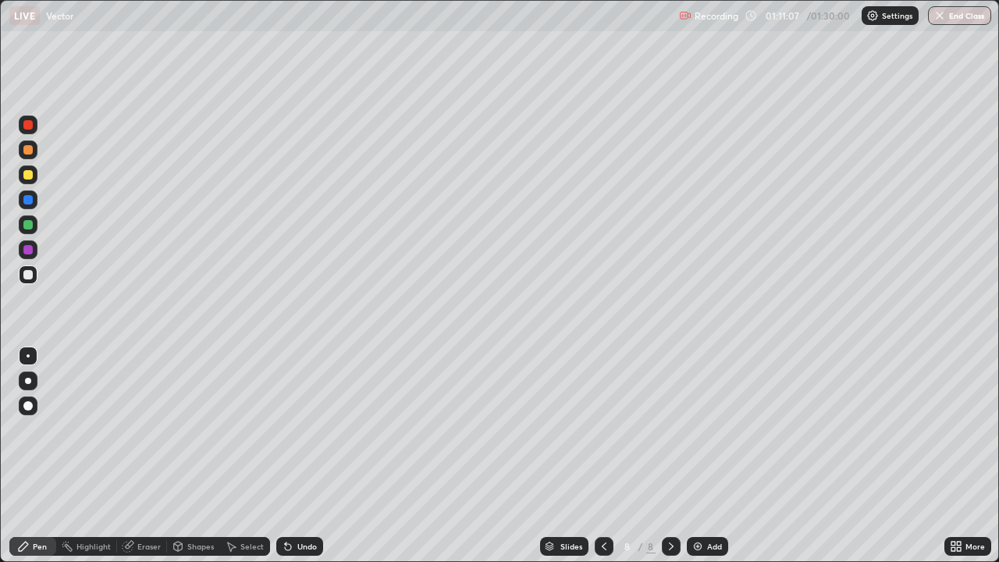
click at [141, 429] on div "Eraser" at bounding box center [148, 546] width 23 height 8
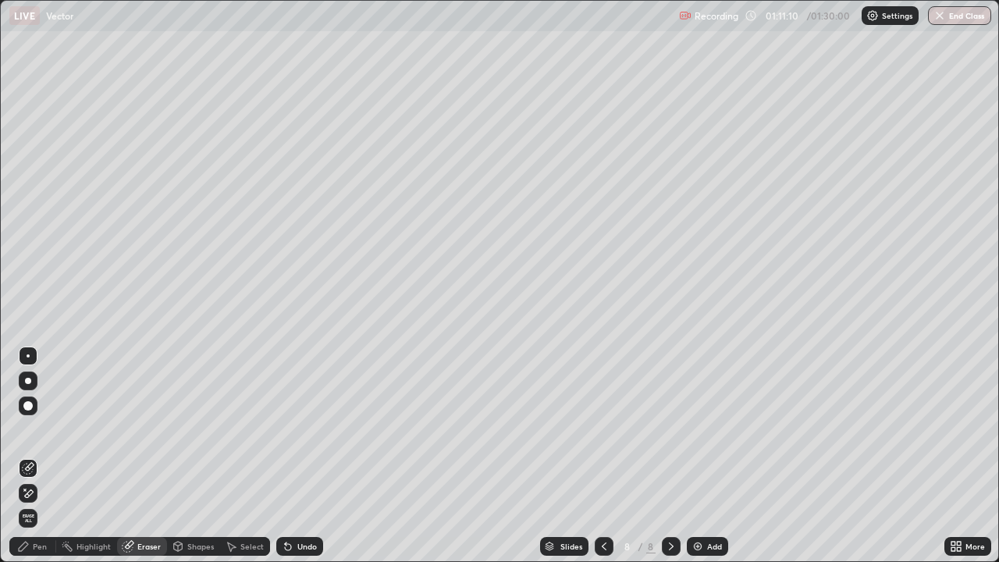
click at [25, 429] on icon at bounding box center [25, 489] width 2 height 2
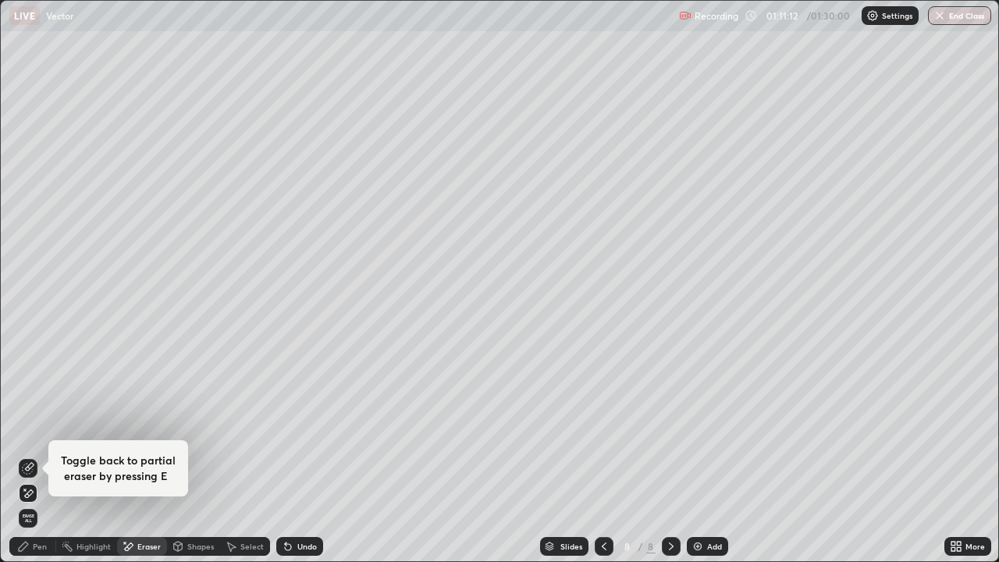
click at [30, 429] on div "Pen" at bounding box center [32, 546] width 47 height 19
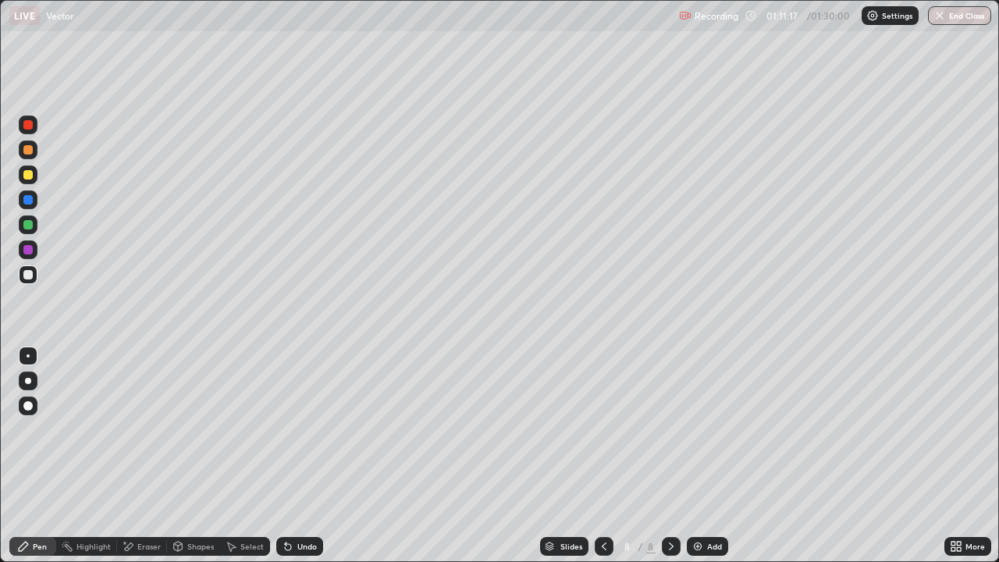
click at [31, 154] on div at bounding box center [28, 149] width 19 height 19
click at [294, 429] on div "Undo" at bounding box center [299, 546] width 47 height 19
click at [297, 429] on div "Undo" at bounding box center [307, 546] width 20 height 8
click at [304, 429] on div "Undo" at bounding box center [307, 546] width 20 height 8
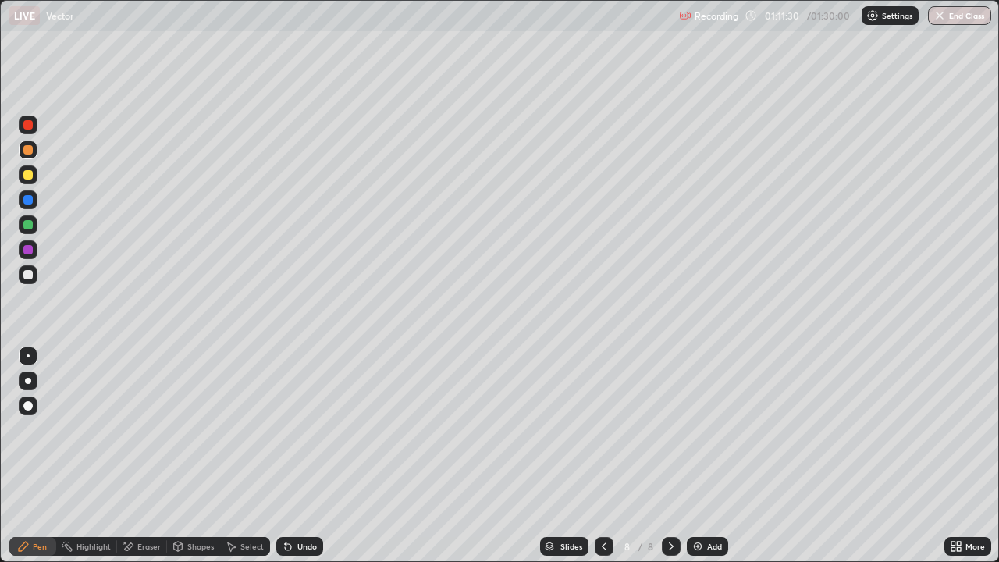
click at [306, 429] on div "Undo" at bounding box center [307, 546] width 20 height 8
click at [701, 429] on img at bounding box center [697, 546] width 12 height 12
click at [34, 273] on div at bounding box center [28, 274] width 19 height 19
click at [36, 221] on div at bounding box center [28, 224] width 19 height 19
click at [176, 429] on icon at bounding box center [178, 545] width 9 height 2
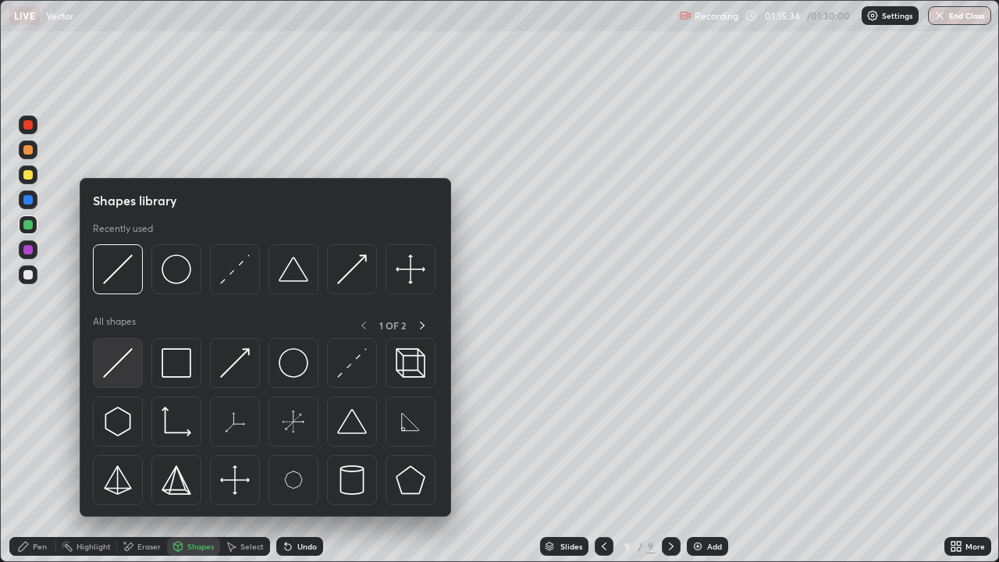
click at [115, 364] on img at bounding box center [118, 363] width 30 height 30
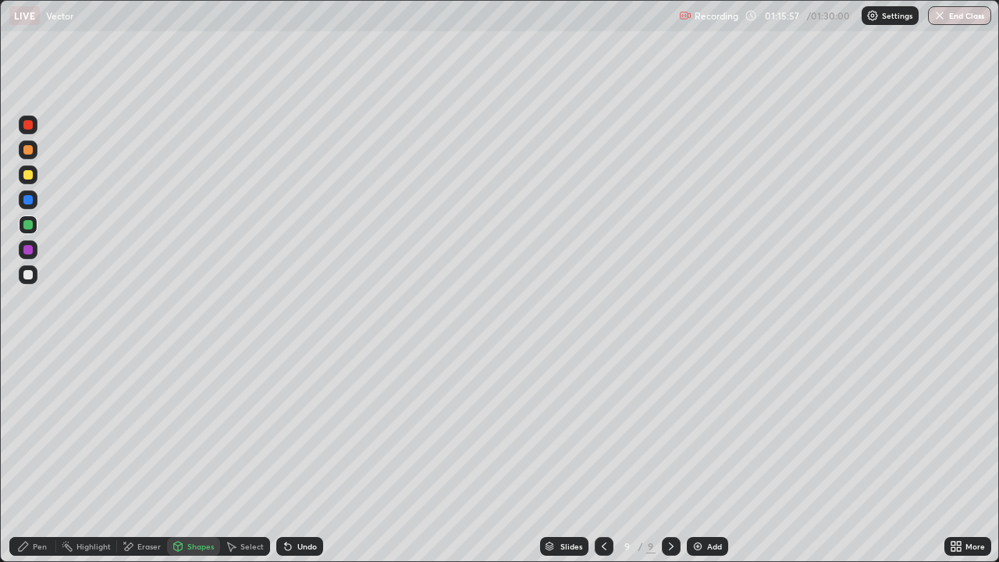
click at [40, 429] on div "Pen" at bounding box center [40, 546] width 14 height 8
click at [37, 270] on div at bounding box center [28, 274] width 19 height 19
click at [300, 429] on div "Undo" at bounding box center [307, 546] width 20 height 8
click at [197, 429] on div "Shapes" at bounding box center [200, 546] width 27 height 8
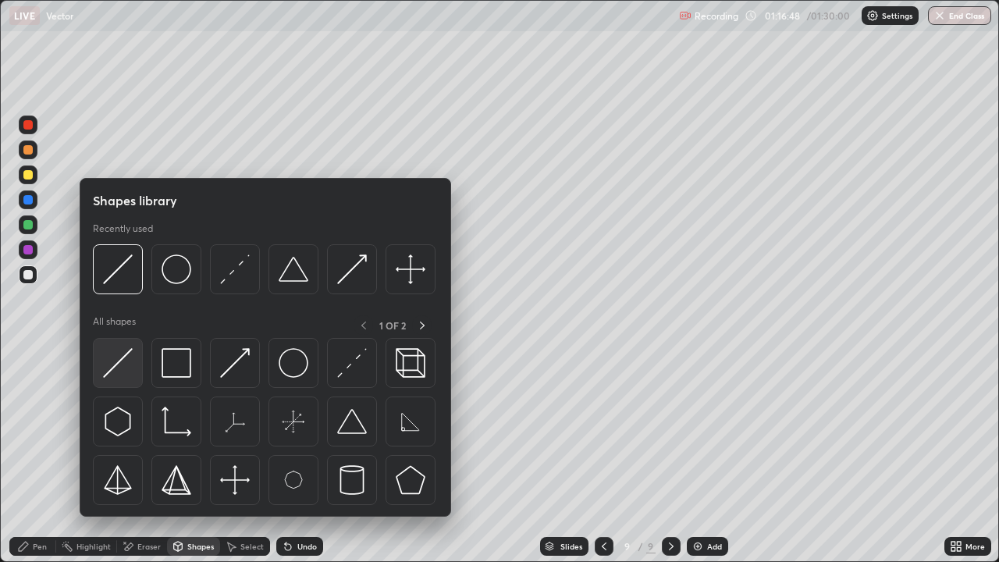
click at [128, 371] on img at bounding box center [118, 363] width 30 height 30
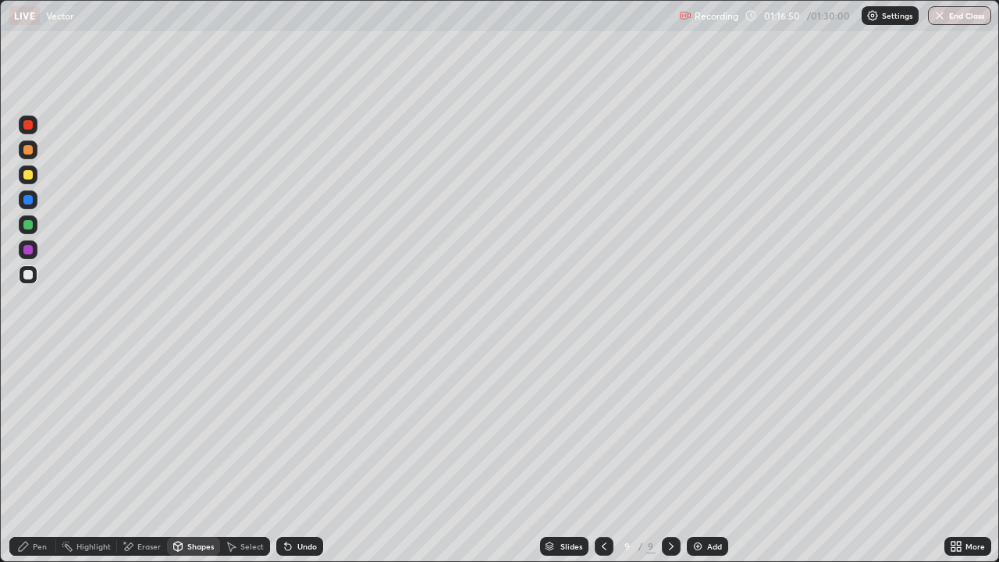
click at [297, 429] on div "Undo" at bounding box center [307, 546] width 20 height 8
click at [292, 429] on div "Undo" at bounding box center [299, 546] width 47 height 19
click at [40, 429] on div "Pen" at bounding box center [40, 546] width 14 height 8
click at [30, 227] on div at bounding box center [27, 224] width 9 height 9
click at [34, 198] on div at bounding box center [28, 199] width 19 height 19
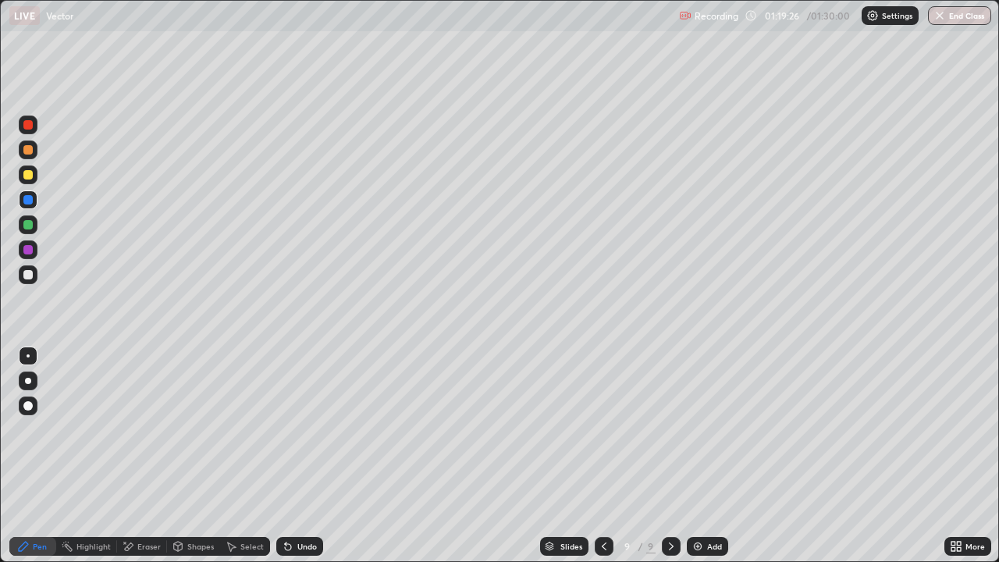
click at [29, 175] on div at bounding box center [27, 174] width 9 height 9
click at [154, 429] on div "Eraser" at bounding box center [148, 546] width 23 height 8
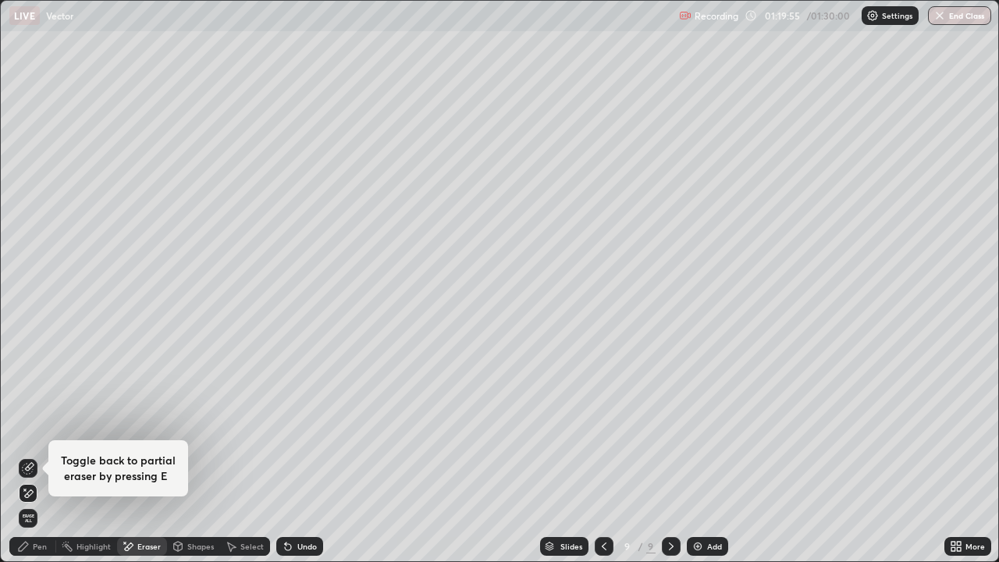
click at [41, 429] on div "Pen" at bounding box center [40, 546] width 14 height 8
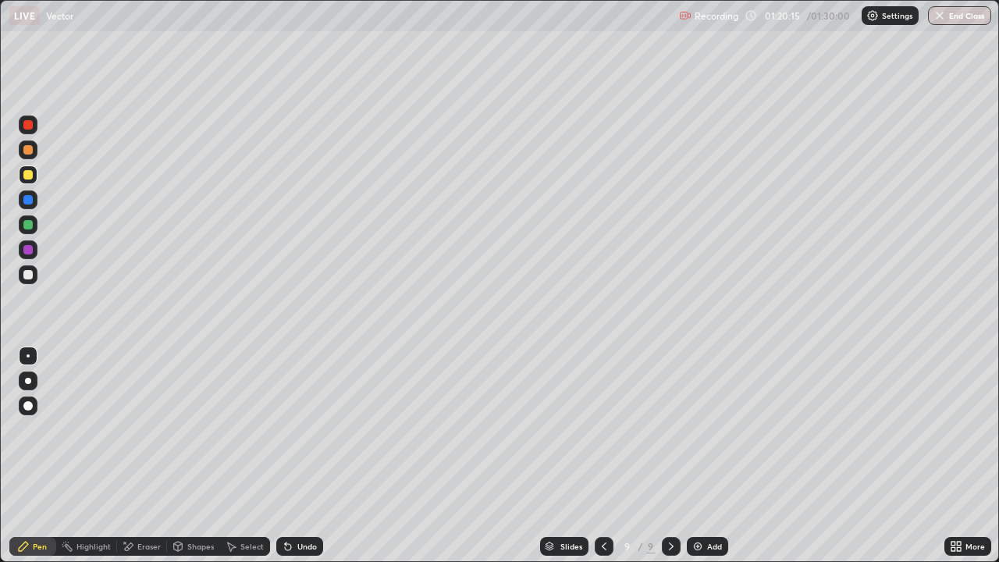
click at [148, 429] on div "Eraser" at bounding box center [148, 546] width 23 height 8
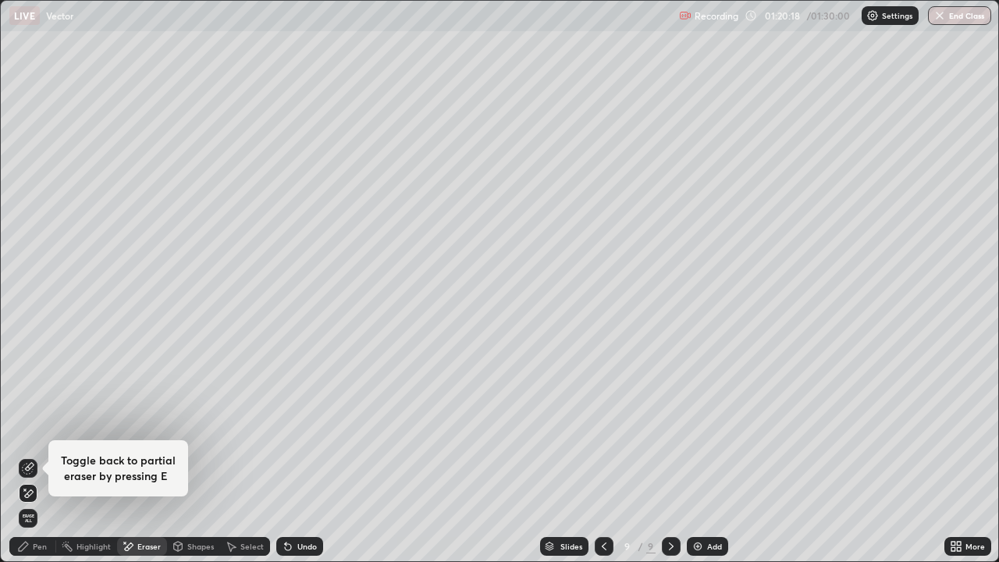
click at [34, 429] on div "Pen" at bounding box center [40, 546] width 14 height 8
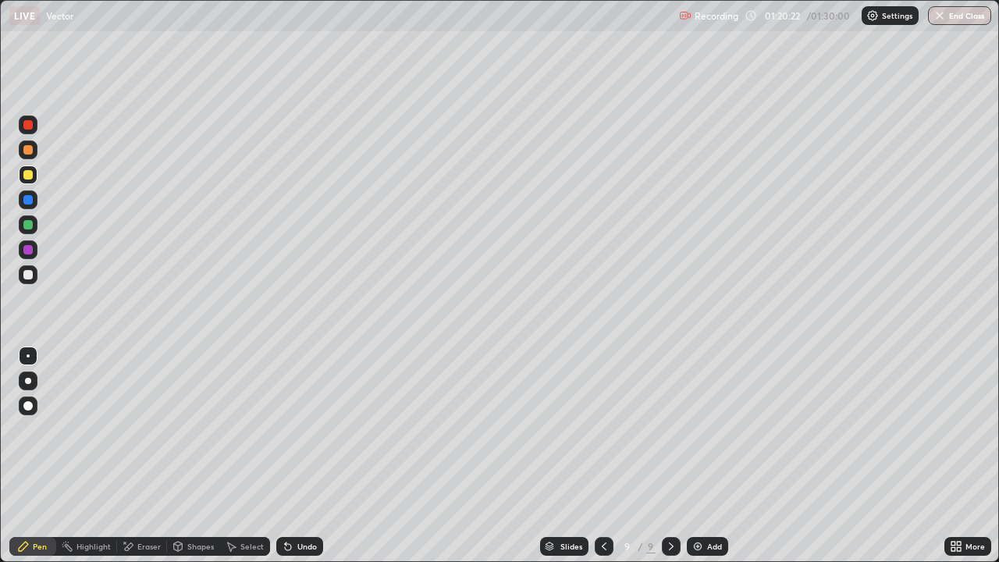
click at [39, 274] on div at bounding box center [28, 274] width 25 height 25
click at [720, 429] on div "Add" at bounding box center [707, 546] width 41 height 19
click at [30, 222] on div at bounding box center [27, 224] width 9 height 9
click at [191, 429] on div "Shapes" at bounding box center [200, 546] width 27 height 8
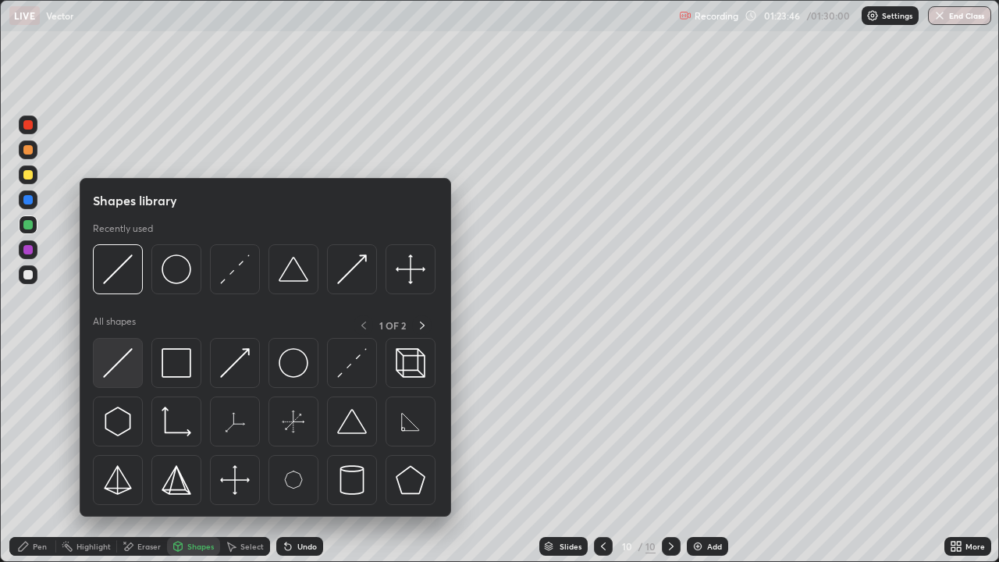
click at [119, 350] on img at bounding box center [118, 363] width 30 height 30
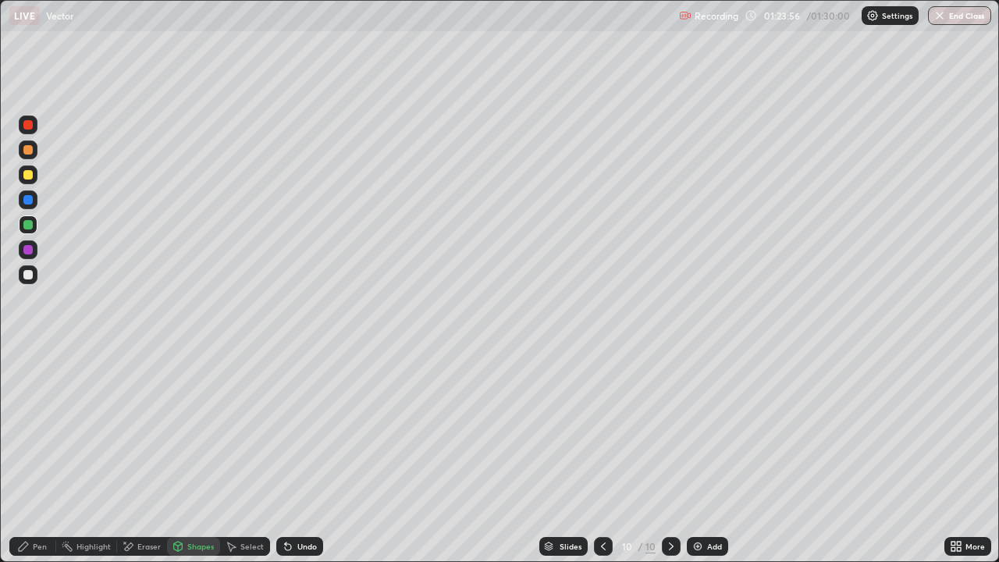
click at [44, 429] on div "Pen" at bounding box center [40, 546] width 14 height 8
click at [28, 273] on div at bounding box center [27, 274] width 9 height 9
click at [190, 429] on div "Shapes" at bounding box center [200, 546] width 27 height 8
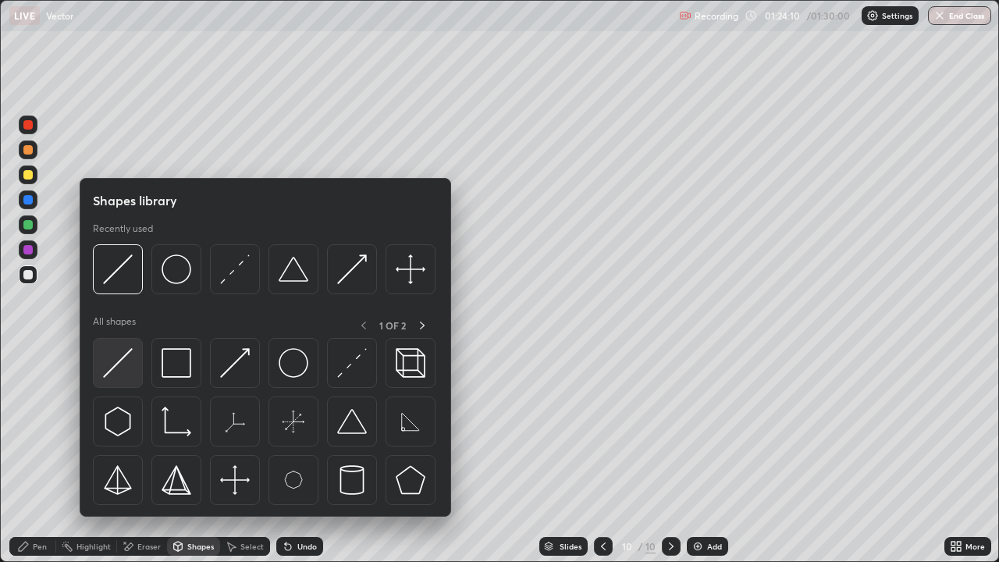
click at [131, 366] on img at bounding box center [118, 363] width 30 height 30
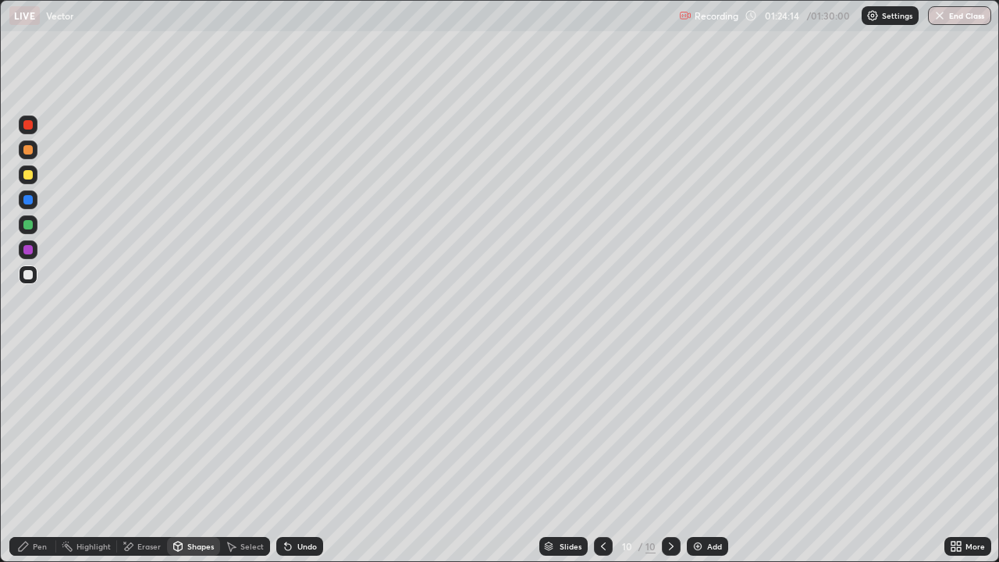
click at [305, 429] on div "Undo" at bounding box center [307, 546] width 20 height 8
click at [33, 429] on div "Pen" at bounding box center [40, 546] width 14 height 8
click at [29, 250] on div at bounding box center [27, 249] width 9 height 9
click at [195, 429] on div "Shapes" at bounding box center [200, 546] width 27 height 8
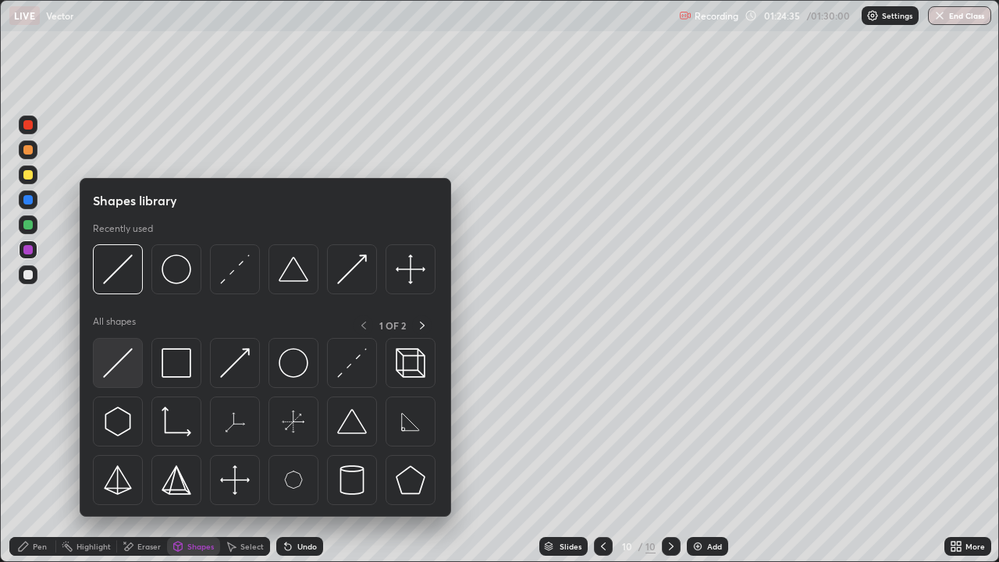
click at [138, 360] on div at bounding box center [118, 363] width 50 height 50
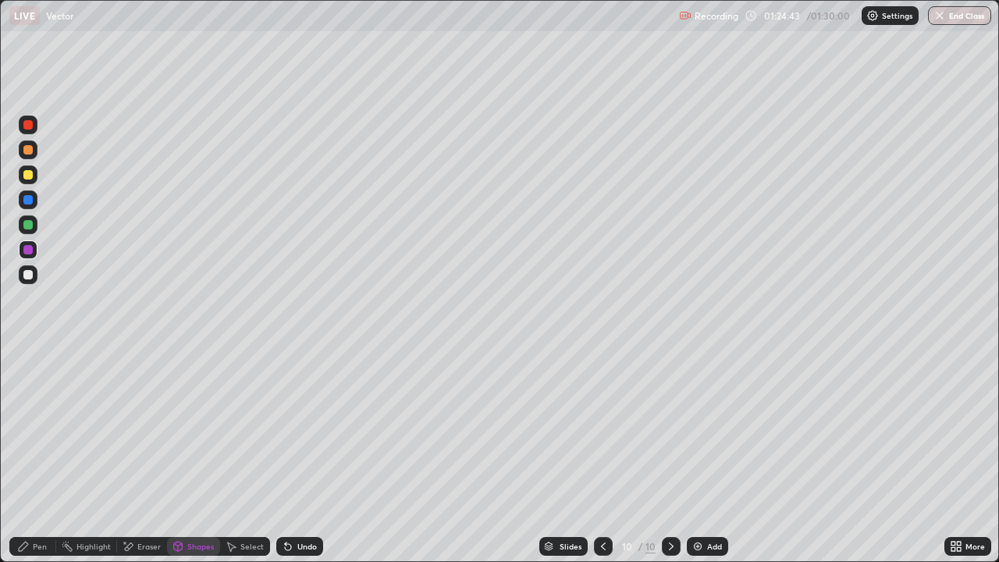
click at [41, 429] on div "Pen" at bounding box center [40, 546] width 14 height 8
click at [29, 225] on div at bounding box center [27, 224] width 9 height 9
click at [201, 429] on div "Shapes" at bounding box center [193, 546] width 53 height 19
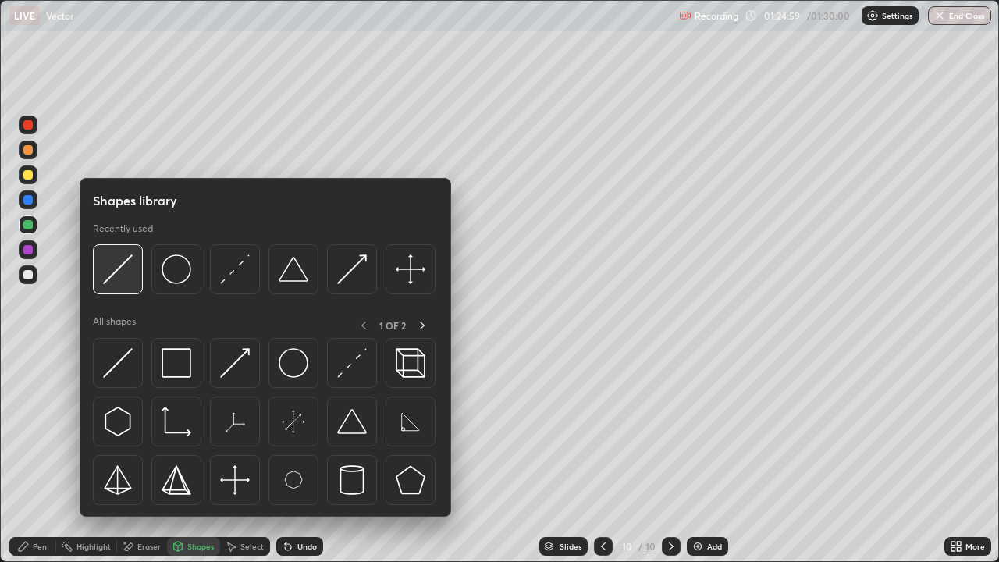
click at [117, 282] on img at bounding box center [118, 269] width 30 height 30
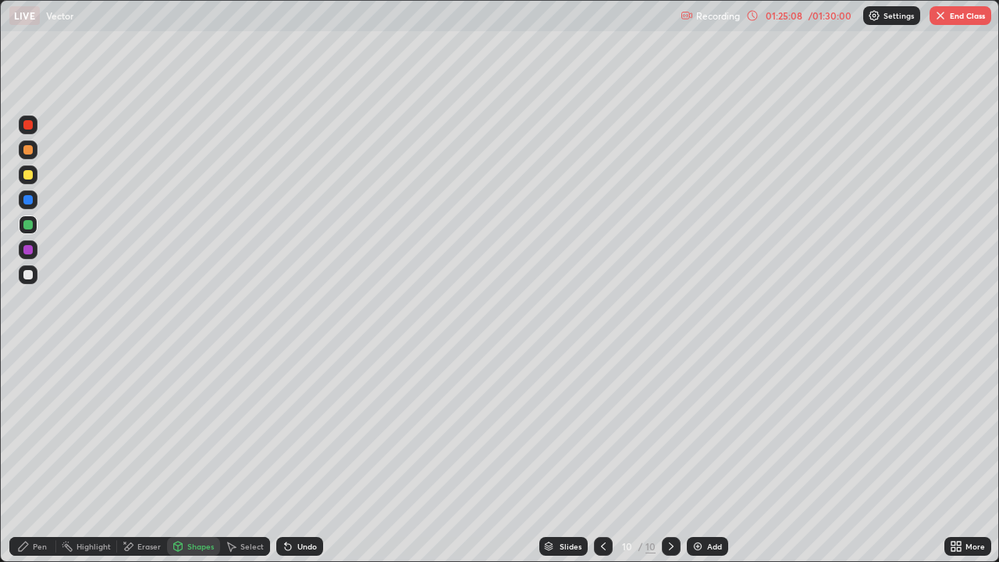
click at [288, 429] on icon at bounding box center [288, 547] width 6 height 6
click at [36, 429] on div "Pen" at bounding box center [40, 546] width 14 height 8
click at [302, 429] on div "Undo" at bounding box center [307, 546] width 20 height 8
click at [31, 275] on div at bounding box center [27, 274] width 9 height 9
click at [29, 275] on div at bounding box center [27, 274] width 9 height 9
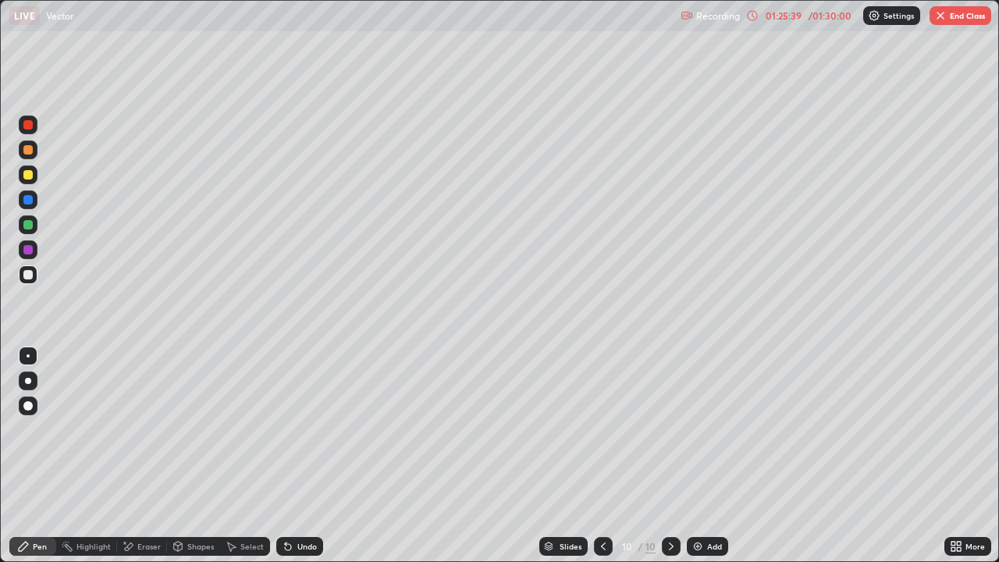
click at [30, 176] on div at bounding box center [27, 174] width 9 height 9
click at [32, 150] on div at bounding box center [27, 149] width 9 height 9
click at [192, 429] on div "Shapes" at bounding box center [193, 546] width 53 height 19
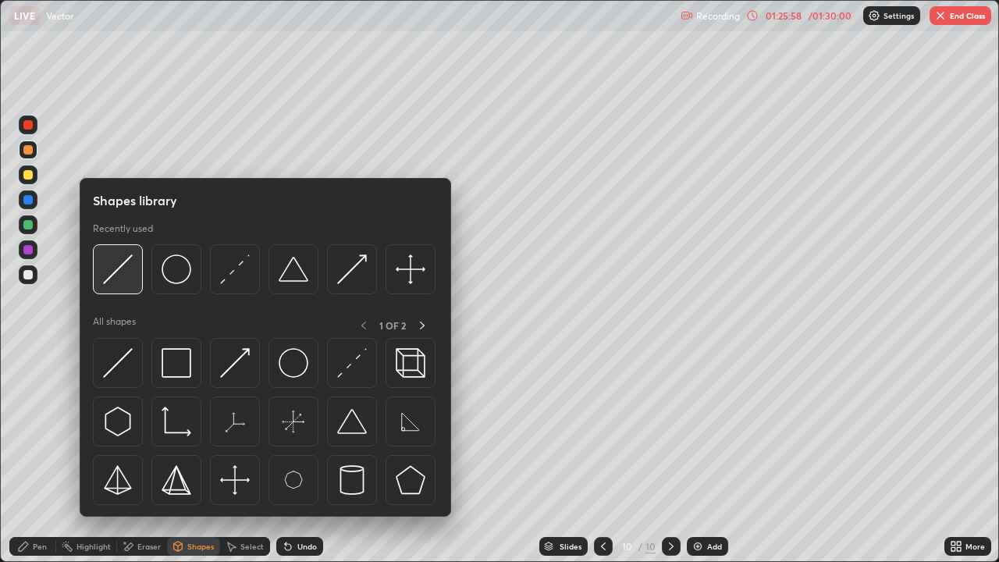
click at [123, 283] on img at bounding box center [118, 269] width 30 height 30
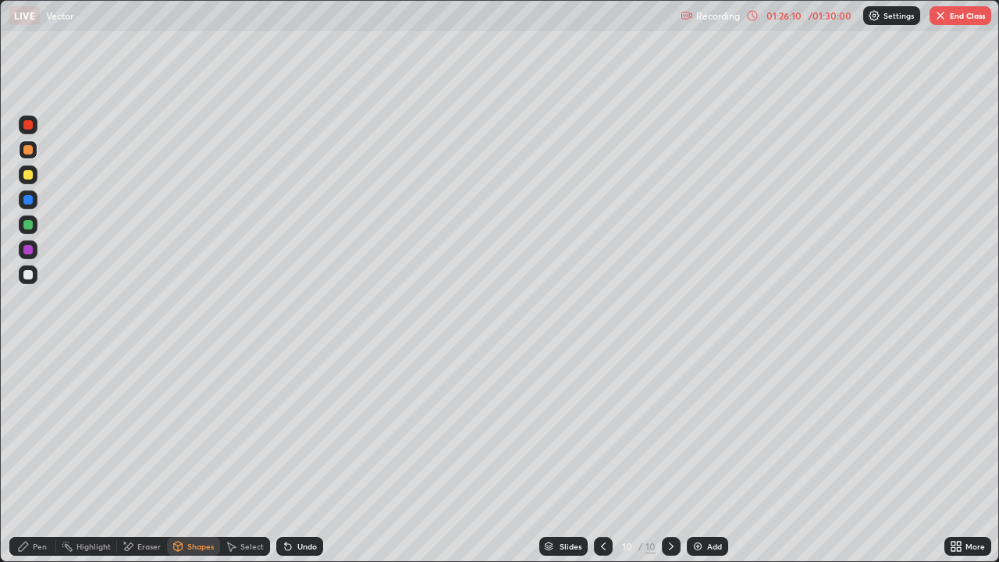
click at [293, 429] on div "Undo" at bounding box center [299, 546] width 47 height 19
click at [27, 429] on icon at bounding box center [23, 546] width 12 height 12
click at [970, 429] on div "More" at bounding box center [975, 546] width 20 height 8
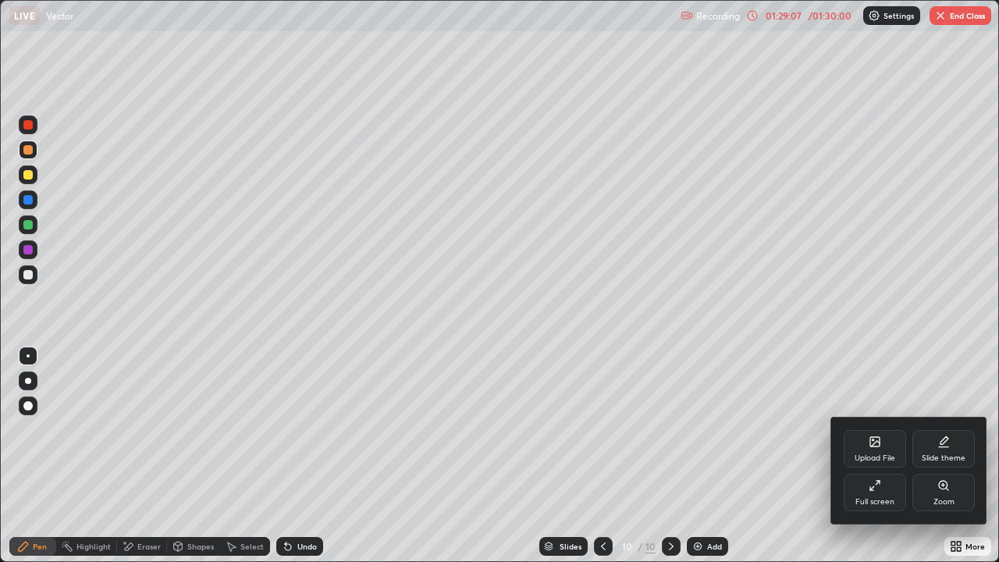
click at [886, 429] on div "Full screen" at bounding box center [874, 502] width 39 height 8
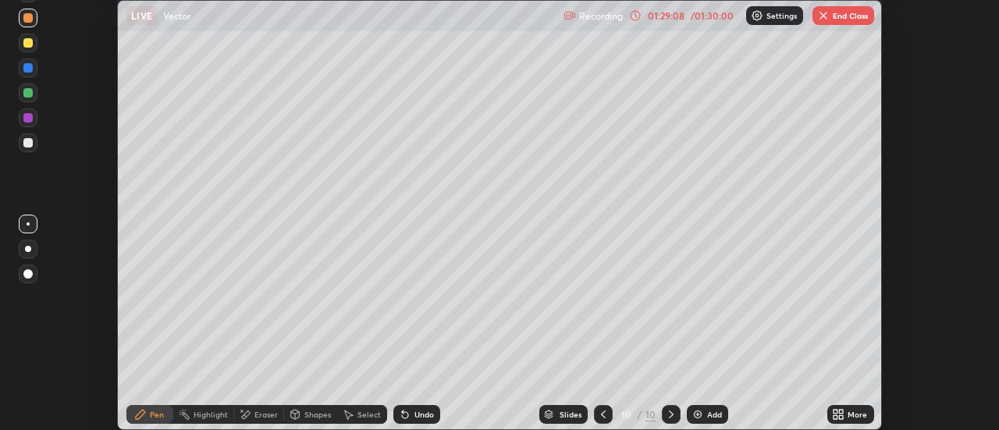
scroll to position [77597, 77028]
click at [849, 16] on button "End Class" at bounding box center [843, 15] width 62 height 19
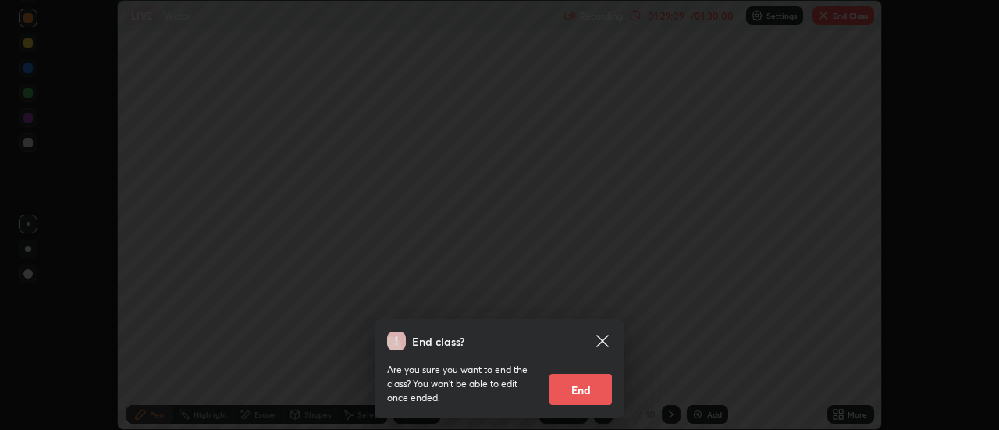
click at [597, 395] on button "End" at bounding box center [580, 389] width 62 height 31
